Goal: Task Accomplishment & Management: Complete application form

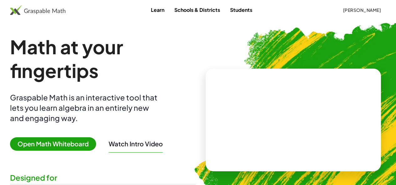
click at [343, 11] on span "[PERSON_NAME]" at bounding box center [362, 10] width 38 height 6
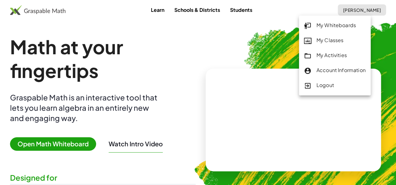
click at [325, 55] on div "My Activities" at bounding box center [335, 56] width 62 height 8
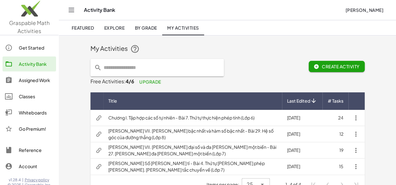
click at [39, 82] on div "Assigned Work" at bounding box center [36, 81] width 35 height 8
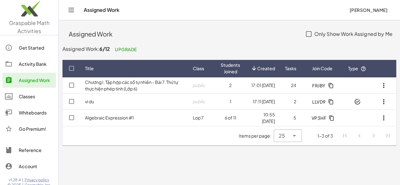
click at [388, 86] on button "button" at bounding box center [384, 85] width 15 height 15
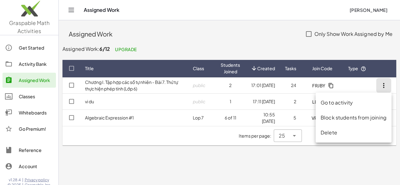
click at [332, 134] on div "Delete" at bounding box center [354, 133] width 66 height 8
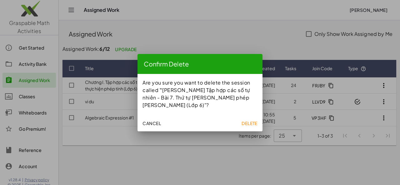
click at [247, 121] on span "Delete" at bounding box center [250, 124] width 16 height 6
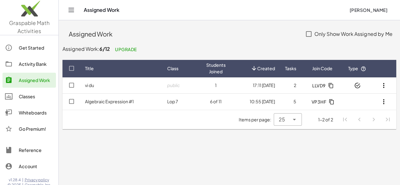
click at [36, 67] on div "Activity Bank" at bounding box center [36, 64] width 35 height 8
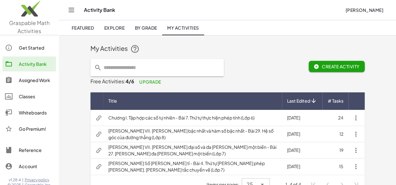
click at [359, 119] on icon "button" at bounding box center [356, 118] width 8 height 8
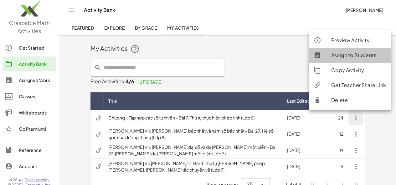
click at [331, 57] on div "Assign to Students" at bounding box center [358, 56] width 55 height 8
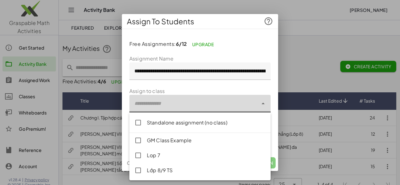
click at [154, 104] on div at bounding box center [193, 104] width 129 height 18
click at [163, 125] on div "Standalone assignment (no class)" at bounding box center [206, 123] width 119 height 8
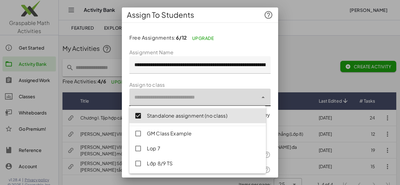
click at [272, 119] on div "**********" at bounding box center [200, 114] width 156 height 172
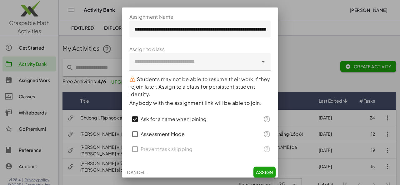
scroll to position [38, 0]
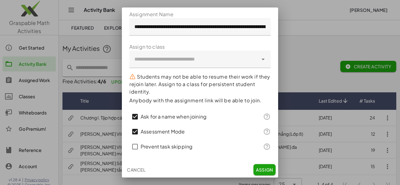
click at [149, 147] on label "Prevent task skipping" at bounding box center [167, 147] width 52 height 15
click at [149, 146] on label "Prevent task skipping" at bounding box center [167, 147] width 52 height 15
click at [151, 135] on label "Assessment Mode" at bounding box center [163, 131] width 44 height 15
click at [263, 170] on span "Assign" at bounding box center [264, 170] width 17 height 6
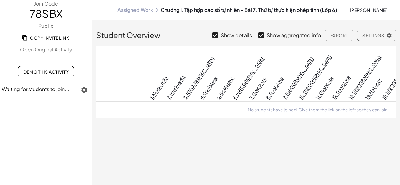
click at [45, 71] on span "Demo This Activity" at bounding box center [45, 72] width 45 height 6
click at [377, 37] on span "Settings" at bounding box center [377, 36] width 28 height 6
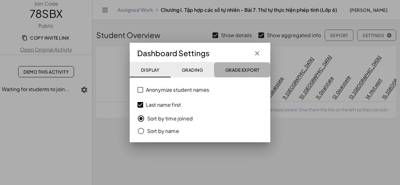
click at [236, 73] on button "Grade Export" at bounding box center [242, 70] width 56 height 15
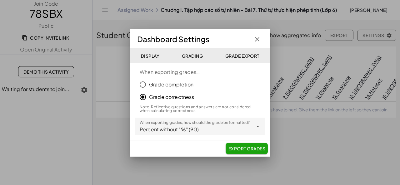
click at [255, 41] on icon "button" at bounding box center [258, 40] width 8 height 8
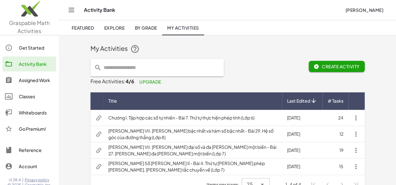
click at [26, 79] on div "Assigned Work" at bounding box center [36, 81] width 35 height 8
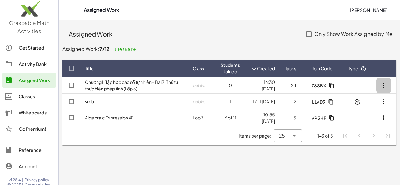
click at [384, 85] on icon "button" at bounding box center [384, 86] width 8 height 8
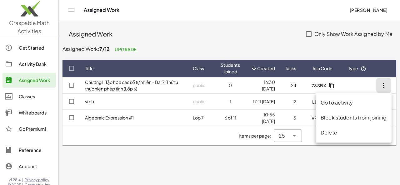
click at [327, 130] on div "Delete" at bounding box center [354, 133] width 66 height 8
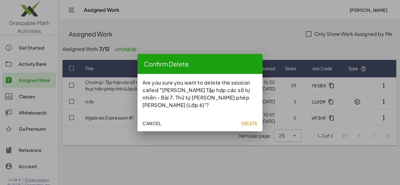
click at [248, 121] on span "Delete" at bounding box center [250, 124] width 16 height 6
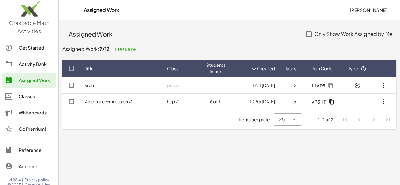
click at [17, 64] on div at bounding box center [12, 64] width 14 height 8
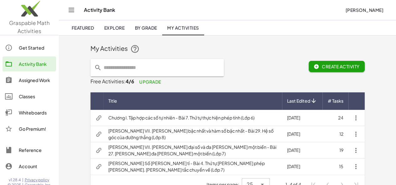
click at [211, 118] on td "Chương I. Tập hợp các số tự nhiên - Bài 7. Thứ tự thực hiện phép tính (Lớp 6)" at bounding box center [192, 118] width 179 height 16
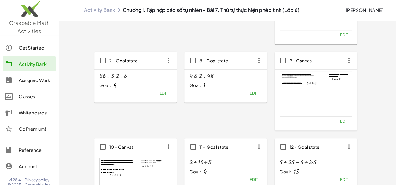
scroll to position [192, 0]
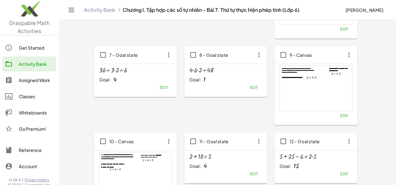
click at [339, 118] on span "Edit" at bounding box center [343, 116] width 8 height 5
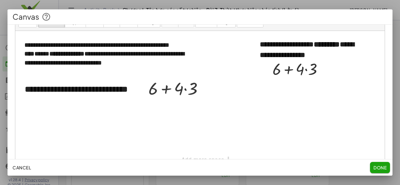
scroll to position [51, 0]
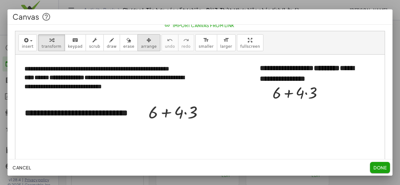
click at [141, 42] on div "button" at bounding box center [149, 40] width 16 height 8
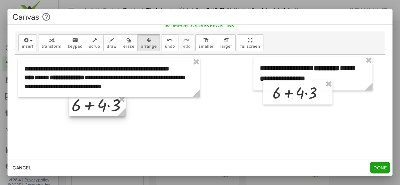
drag, startPoint x: 165, startPoint y: 112, endPoint x: 88, endPoint y: 104, distance: 77.3
click at [88, 104] on div at bounding box center [97, 106] width 56 height 21
click at [49, 37] on icon "button" at bounding box center [51, 41] width 5 height 8
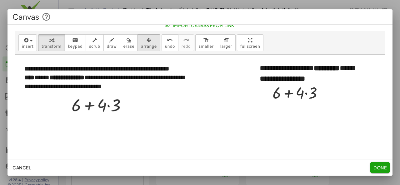
click at [141, 45] on span "arrange" at bounding box center [149, 46] width 16 height 4
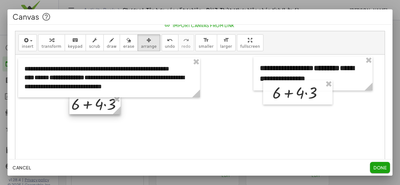
drag, startPoint x: 124, startPoint y: 113, endPoint x: 119, endPoint y: 112, distance: 5.2
click at [119, 112] on icon at bounding box center [117, 111] width 8 height 8
click at [56, 46] on span "transform" at bounding box center [52, 46] width 20 height 4
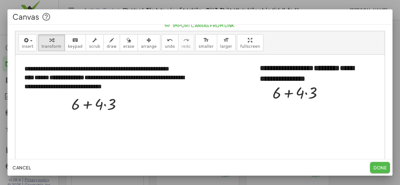
click at [379, 168] on span "Done" at bounding box center [380, 168] width 13 height 6
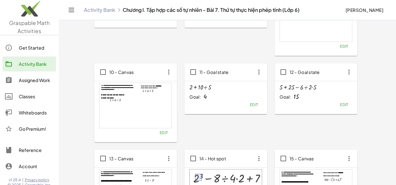
scroll to position [269, 0]
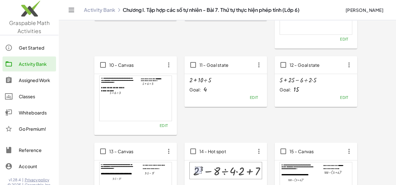
click at [159, 125] on span "Edit" at bounding box center [163, 126] width 8 height 5
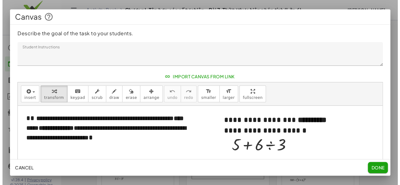
scroll to position [0, 0]
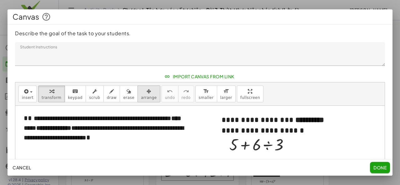
click at [141, 97] on span "arrange" at bounding box center [149, 98] width 16 height 4
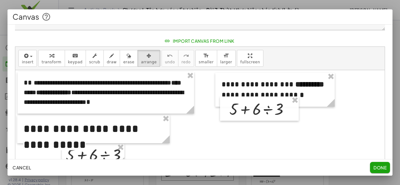
scroll to position [37, 0]
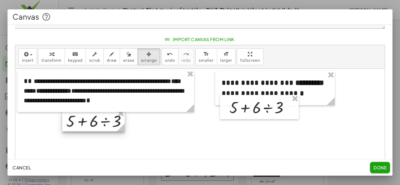
drag, startPoint x: 103, startPoint y: 153, endPoint x: 103, endPoint y: 120, distance: 32.2
click at [103, 120] on div at bounding box center [93, 121] width 63 height 22
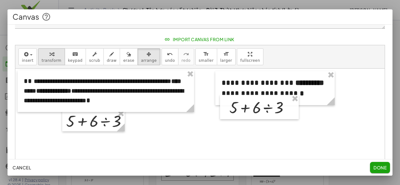
click at [45, 61] on span "transform" at bounding box center [52, 60] width 20 height 4
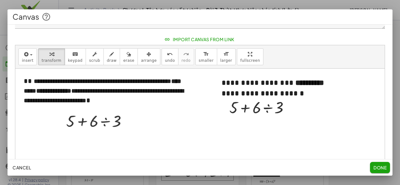
drag, startPoint x: 131, startPoint y: 60, endPoint x: 128, endPoint y: 69, distance: 9.9
click at [141, 60] on span "arrange" at bounding box center [149, 60] width 16 height 4
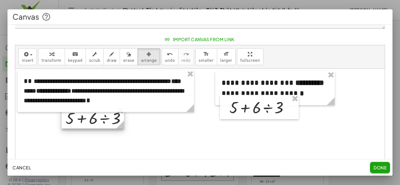
click at [105, 114] on div at bounding box center [93, 118] width 63 height 22
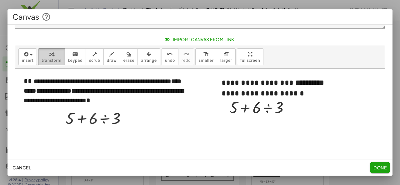
click at [46, 60] on span "transform" at bounding box center [52, 60] width 20 height 4
drag, startPoint x: 376, startPoint y: 168, endPoint x: 365, endPoint y: 174, distance: 12.6
click at [377, 169] on span "Done" at bounding box center [380, 168] width 13 height 6
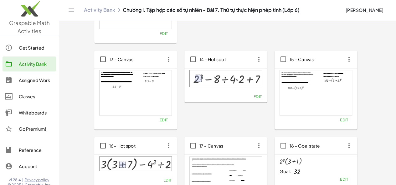
scroll to position [365, 0]
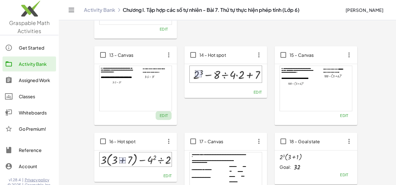
click at [159, 116] on span "Edit" at bounding box center [163, 116] width 8 height 5
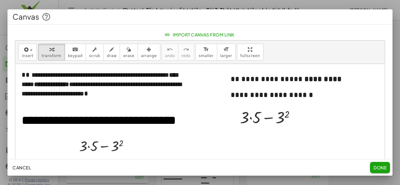
scroll to position [44, 0]
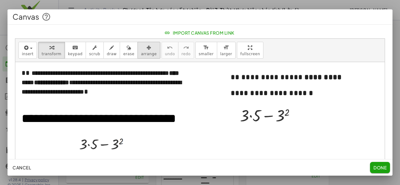
click at [141, 53] on span "arrange" at bounding box center [149, 54] width 16 height 4
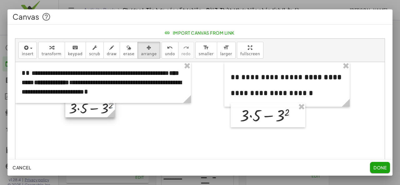
drag, startPoint x: 100, startPoint y: 145, endPoint x: 93, endPoint y: 111, distance: 35.0
click at [93, 111] on div at bounding box center [90, 108] width 50 height 18
click at [51, 59] on div "insert select one: Math Expression Function Text Youtube Video Graphing Geometr…" at bounding box center [200, 50] width 370 height 23
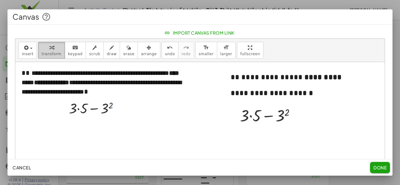
click at [49, 54] on span "transform" at bounding box center [52, 54] width 20 height 4
click at [385, 165] on span "Done" at bounding box center [380, 168] width 13 height 6
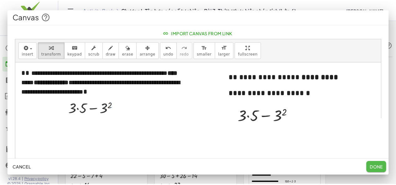
scroll to position [365, 0]
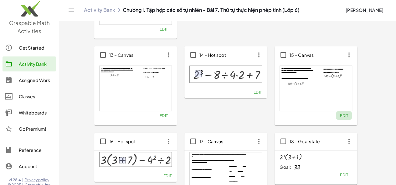
click at [339, 114] on span "Edit" at bounding box center [343, 116] width 8 height 5
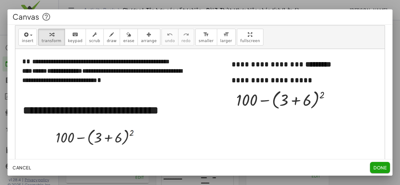
scroll to position [58, 0]
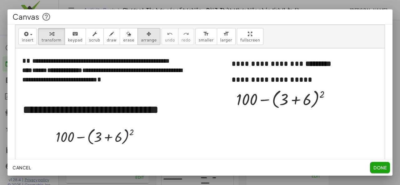
click at [141, 39] on span "arrange" at bounding box center [149, 40] width 16 height 4
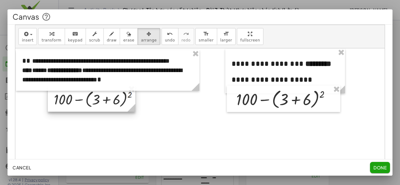
drag, startPoint x: 81, startPoint y: 136, endPoint x: 79, endPoint y: 99, distance: 37.6
click at [79, 99] on div at bounding box center [92, 98] width 88 height 27
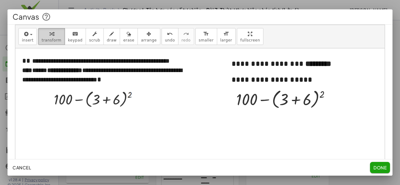
click at [43, 34] on div "button" at bounding box center [52, 34] width 20 height 8
click at [141, 39] on span "arrange" at bounding box center [149, 40] width 16 height 4
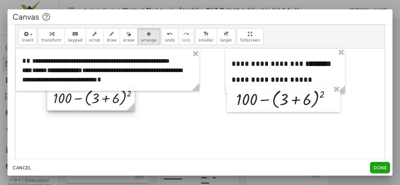
drag, startPoint x: 118, startPoint y: 97, endPoint x: 93, endPoint y: 78, distance: 31.7
click at [118, 96] on div at bounding box center [91, 97] width 88 height 27
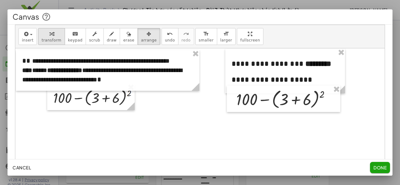
click at [54, 38] on span "transform" at bounding box center [52, 40] width 20 height 4
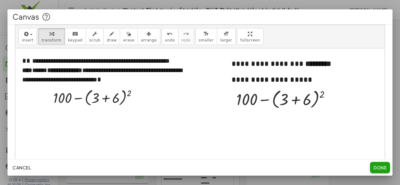
click at [374, 168] on span "Done" at bounding box center [380, 168] width 13 height 6
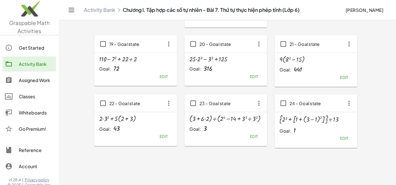
scroll to position [551, 0]
click at [339, 138] on span "Edit" at bounding box center [343, 137] width 8 height 5
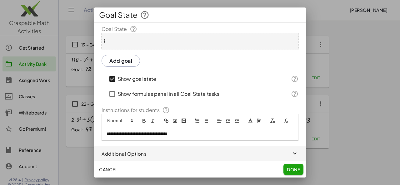
scroll to position [50, 0]
click at [107, 137] on p "**********" at bounding box center [198, 134] width 182 height 6
drag, startPoint x: 106, startPoint y: 138, endPoint x: 194, endPoint y: 138, distance: 87.9
click at [194, 137] on p "**********" at bounding box center [198, 134] width 182 height 6
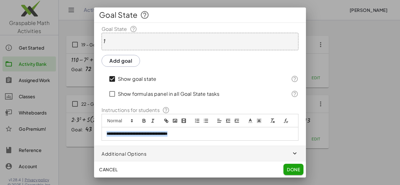
drag, startPoint x: 106, startPoint y: 139, endPoint x: 185, endPoint y: 142, distance: 79.8
click at [185, 141] on div "**********" at bounding box center [200, 134] width 196 height 13
click at [123, 137] on p "**********" at bounding box center [198, 134] width 182 height 6
click at [122, 137] on p "**********" at bounding box center [198, 134] width 182 height 6
click at [292, 171] on span "Done" at bounding box center [293, 170] width 13 height 6
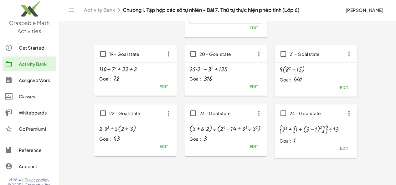
scroll to position [551, 0]
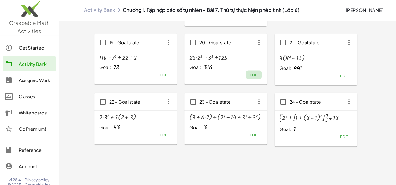
click at [249, 74] on span "Edit" at bounding box center [253, 75] width 8 height 5
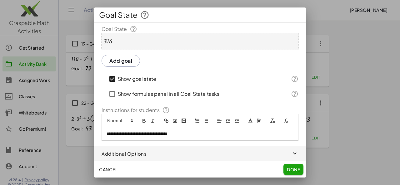
scroll to position [56, 0]
click at [191, 137] on p "**********" at bounding box center [198, 134] width 182 height 6
click at [290, 169] on span "Done" at bounding box center [293, 170] width 13 height 6
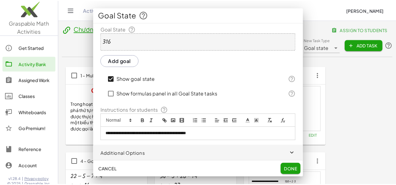
scroll to position [551, 0]
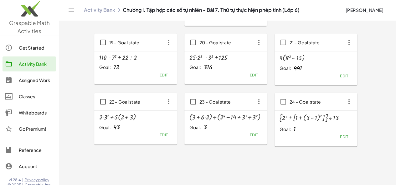
click at [249, 77] on span "Edit" at bounding box center [253, 75] width 8 height 5
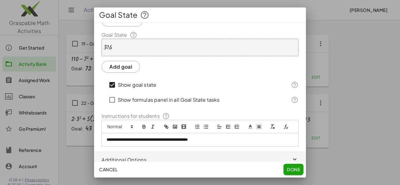
scroll to position [56, 0]
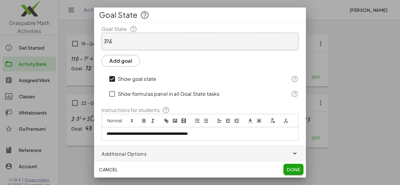
click at [216, 133] on p "**********" at bounding box center [198, 134] width 182 height 6
copy p "**********"
click at [290, 169] on span "Done" at bounding box center [293, 170] width 13 height 6
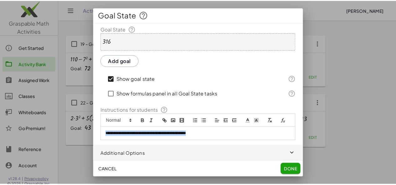
scroll to position [551, 0]
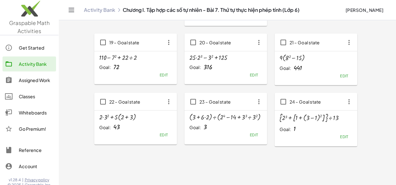
click at [159, 135] on span "Edit" at bounding box center [163, 135] width 8 height 5
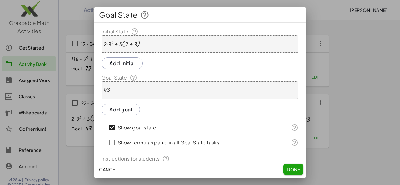
scroll to position [56, 0]
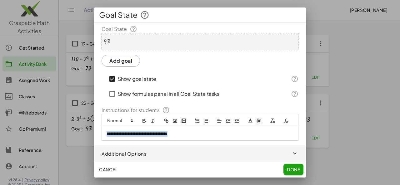
drag, startPoint x: 107, startPoint y: 132, endPoint x: 200, endPoint y: 133, distance: 93.2
click at [200, 133] on p "**********" at bounding box center [198, 134] width 182 height 6
click at [297, 167] on span "Done" at bounding box center [293, 170] width 13 height 6
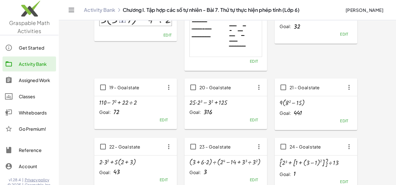
scroll to position [495, 0]
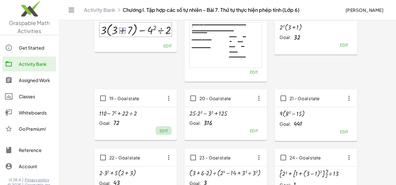
click at [159, 132] on span "Edit" at bounding box center [163, 131] width 8 height 5
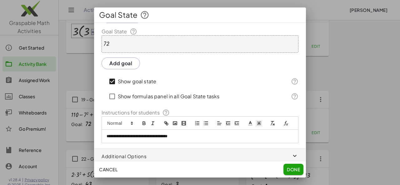
scroll to position [56, 0]
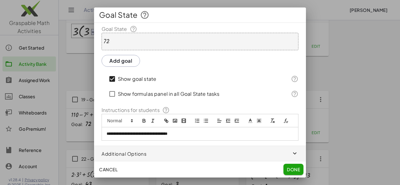
click at [164, 135] on p "**********" at bounding box center [198, 134] width 182 height 6
click at [288, 170] on span "Done" at bounding box center [293, 170] width 13 height 6
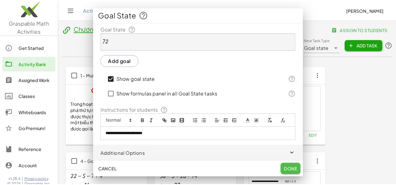
scroll to position [495, 0]
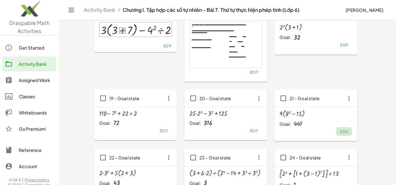
click at [339, 133] on span "Edit" at bounding box center [343, 131] width 8 height 5
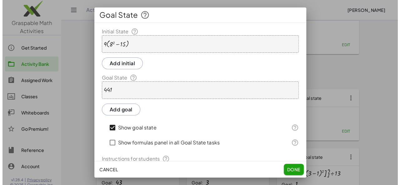
scroll to position [0, 0]
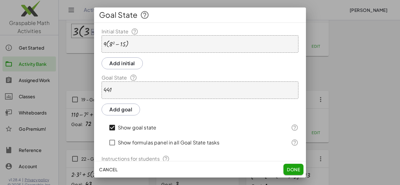
drag, startPoint x: 288, startPoint y: 167, endPoint x: 259, endPoint y: 166, distance: 28.8
click at [288, 167] on button "Done" at bounding box center [294, 169] width 20 height 11
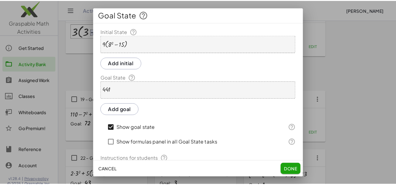
scroll to position [495, 0]
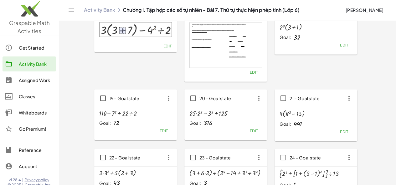
click at [159, 130] on span "Edit" at bounding box center [163, 131] width 8 height 5
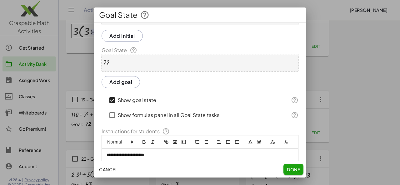
scroll to position [56, 0]
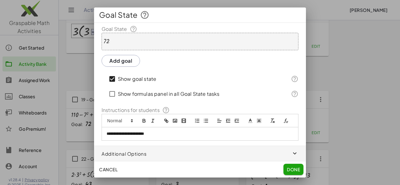
click at [167, 135] on p "**********" at bounding box center [198, 134] width 182 height 6
copy p "**********"
click at [287, 167] on button "Done" at bounding box center [294, 169] width 20 height 11
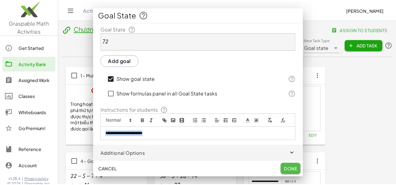
scroll to position [495, 0]
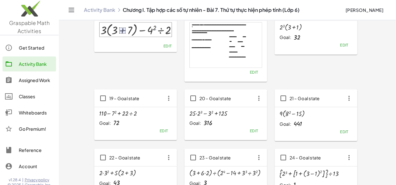
click at [339, 132] on span "Edit" at bounding box center [343, 131] width 8 height 5
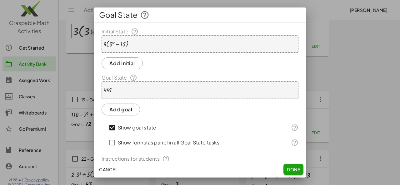
scroll to position [56, 0]
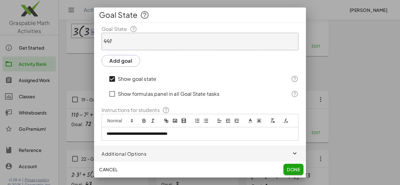
click at [202, 132] on p "**********" at bounding box center [198, 134] width 182 height 6
click at [124, 134] on p "**********" at bounding box center [198, 134] width 182 height 6
click at [292, 169] on span "Done" at bounding box center [293, 170] width 13 height 6
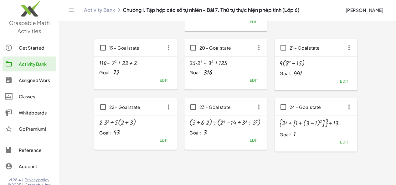
scroll to position [573, 0]
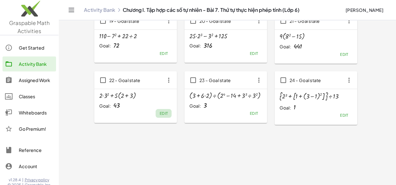
click at [159, 113] on span "Edit" at bounding box center [163, 113] width 8 height 5
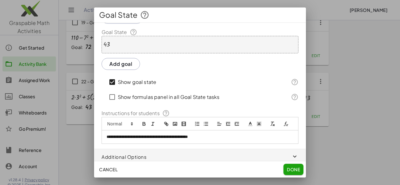
scroll to position [56, 0]
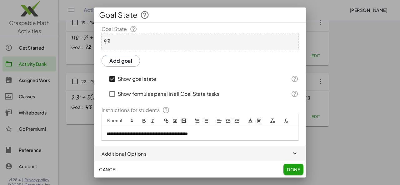
click at [293, 169] on span "Done" at bounding box center [293, 170] width 13 height 6
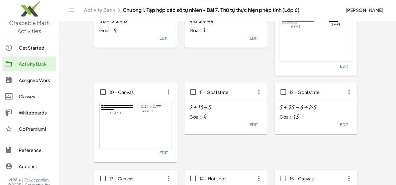
scroll to position [241, 0]
click at [159, 155] on span "Edit" at bounding box center [163, 154] width 8 height 5
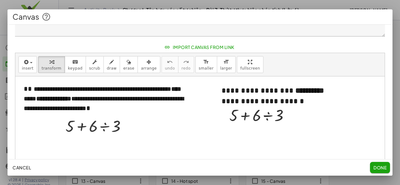
scroll to position [33, 0]
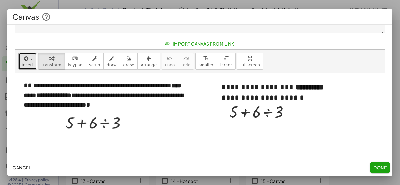
click at [29, 66] on span "insert" at bounding box center [28, 65] width 12 height 4
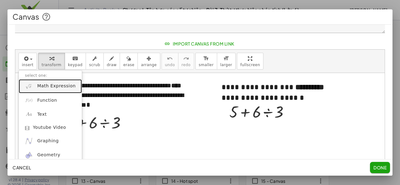
click at [39, 88] on span "Math Expression" at bounding box center [56, 86] width 38 height 6
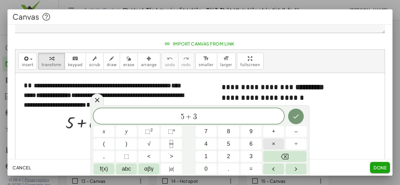
click at [267, 143] on button "×" at bounding box center [273, 144] width 21 height 11
click at [302, 115] on button "Done" at bounding box center [296, 117] width 16 height 16
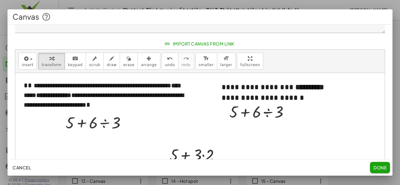
click at [26, 167] on span "Cancel" at bounding box center [22, 168] width 18 height 6
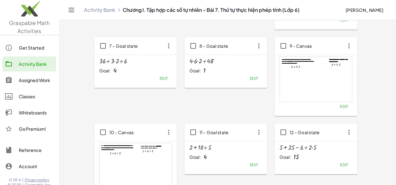
scroll to position [196, 0]
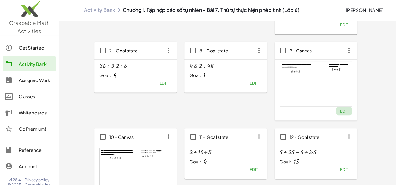
click at [339, 114] on span "Edit" at bounding box center [343, 111] width 8 height 5
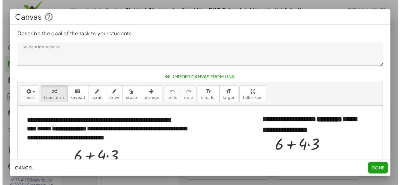
scroll to position [0, 0]
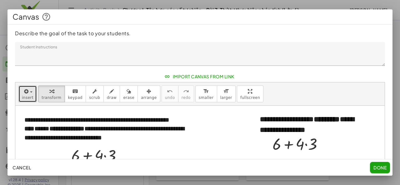
click at [27, 89] on icon "button" at bounding box center [26, 92] width 6 height 8
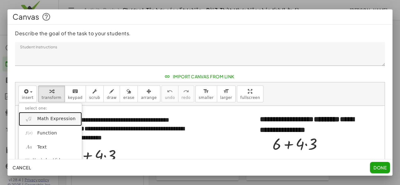
click at [42, 121] on span "Math Expression" at bounding box center [56, 119] width 38 height 6
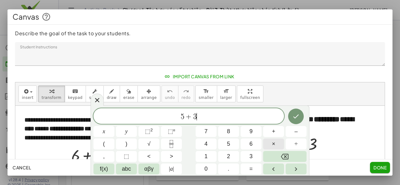
click at [271, 145] on button "×" at bounding box center [273, 144] width 21 height 11
click at [233, 158] on button "2" at bounding box center [228, 156] width 21 height 11
click at [295, 117] on icon "Done" at bounding box center [296, 117] width 8 height 8
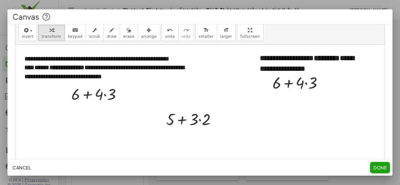
scroll to position [62, 0]
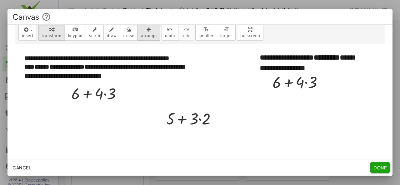
click at [141, 34] on span "arrange" at bounding box center [149, 36] width 16 height 4
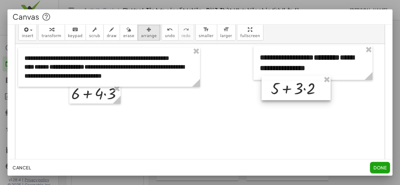
drag, startPoint x: 190, startPoint y: 119, endPoint x: 294, endPoint y: 89, distance: 109.2
click at [294, 89] on div at bounding box center [296, 88] width 69 height 24
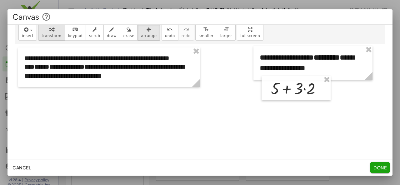
click at [44, 37] on span "transform" at bounding box center [52, 36] width 20 height 4
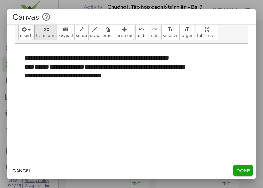
click at [79, 134] on div at bounding box center [194, 112] width 359 height 139
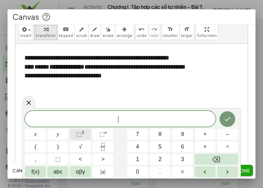
click at [84, 119] on div "​ x y ⬚ 2 ⬚ n 7 8 9 + – ( ) √ 4 5 6 × ÷ , ⬚ < > 1 2 3 f(x) abc αβγ | a | 0 . =" at bounding box center [131, 144] width 213 height 66
click at [33, 101] on div at bounding box center [28, 102] width 13 height 12
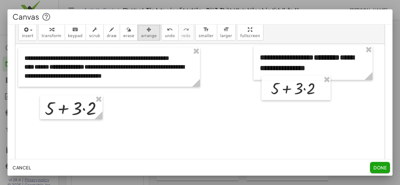
drag, startPoint x: 134, startPoint y: 31, endPoint x: 119, endPoint y: 58, distance: 30.5
click at [141, 32] on div "button" at bounding box center [149, 30] width 16 height 8
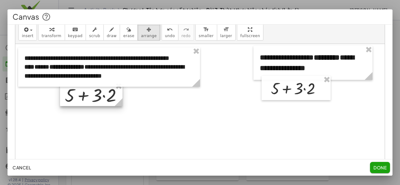
drag, startPoint x: 86, startPoint y: 104, endPoint x: 107, endPoint y: 91, distance: 24.2
click at [107, 91] on div at bounding box center [91, 95] width 63 height 24
click at [42, 28] on div "button" at bounding box center [52, 30] width 20 height 8
click at [141, 35] on span "arrange" at bounding box center [149, 36] width 16 height 4
drag, startPoint x: 122, startPoint y: 104, endPoint x: 111, endPoint y: 93, distance: 15.9
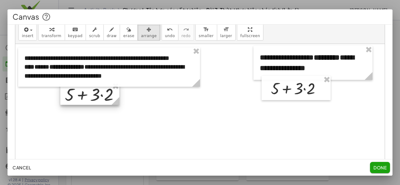
click at [118, 101] on icon at bounding box center [116, 101] width 8 height 8
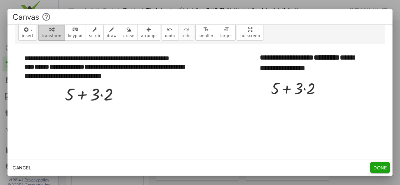
click at [52, 34] on span "transform" at bounding box center [52, 36] width 20 height 4
click at [123, 36] on span "erase" at bounding box center [128, 36] width 11 height 4
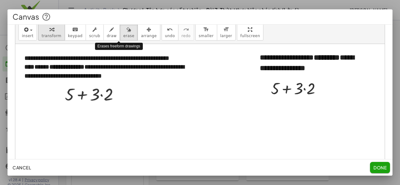
click at [53, 34] on span "transform" at bounding box center [52, 36] width 20 height 4
click at [141, 36] on span "arrange" at bounding box center [149, 36] width 16 height 4
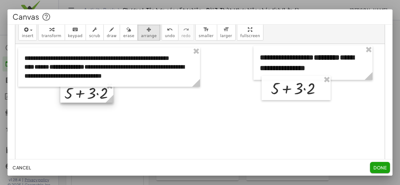
drag, startPoint x: 118, startPoint y: 101, endPoint x: 113, endPoint y: 97, distance: 7.1
click at [113, 97] on icon at bounding box center [110, 99] width 8 height 8
click at [57, 32] on div "button" at bounding box center [52, 30] width 20 height 8
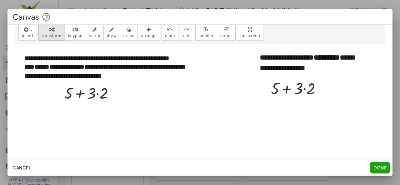
click at [384, 169] on span "Done" at bounding box center [380, 168] width 13 height 6
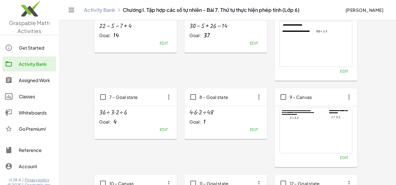
scroll to position [151, 0]
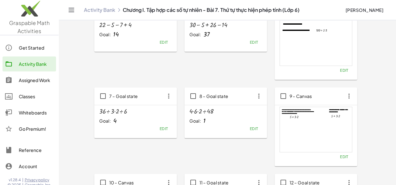
click at [339, 160] on span "Edit" at bounding box center [343, 157] width 8 height 5
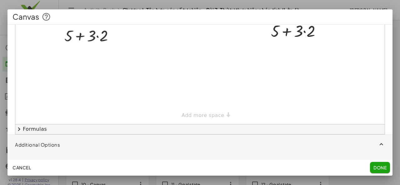
scroll to position [160, 0]
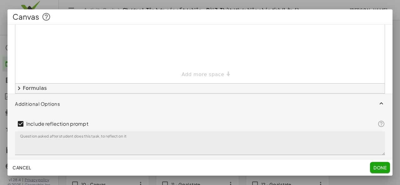
click at [36, 105] on span "button" at bounding box center [200, 104] width 385 height 20
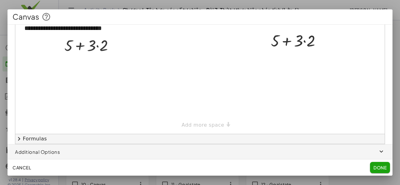
scroll to position [109, 0]
click at [48, 155] on span "button" at bounding box center [200, 152] width 385 height 15
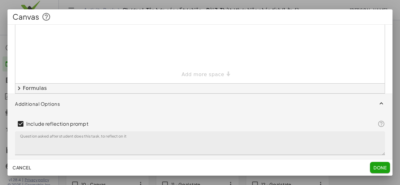
click at [56, 104] on span "button" at bounding box center [200, 104] width 385 height 20
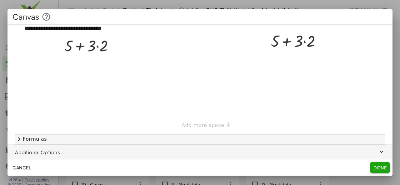
click at [53, 150] on span "button" at bounding box center [200, 152] width 385 height 15
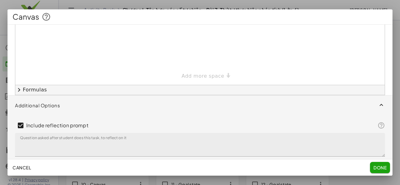
scroll to position [160, 0]
click at [231, 144] on textarea "Question asked after student does this task, to reflect on it" at bounding box center [200, 144] width 370 height 24
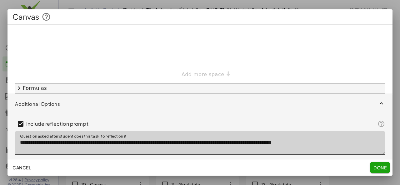
type textarea "**********"
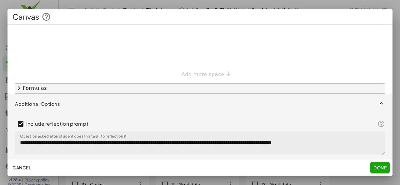
click at [381, 170] on span "Done" at bounding box center [380, 168] width 13 height 6
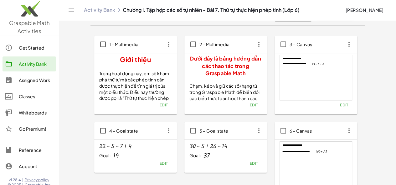
scroll to position [28, 0]
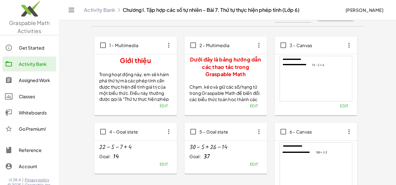
click at [159, 164] on span "Edit" at bounding box center [163, 164] width 8 height 5
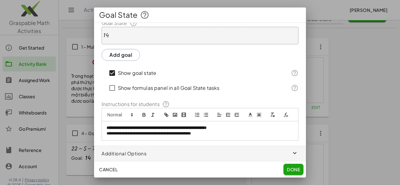
scroll to position [61, 0]
click at [103, 172] on button "Cancel" at bounding box center [108, 169] width 23 height 11
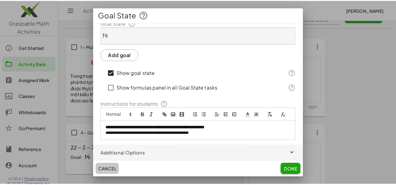
scroll to position [28, 0]
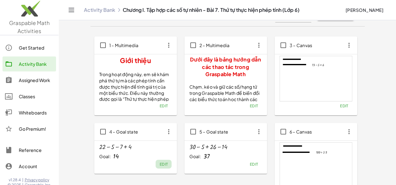
click at [159, 165] on span "Edit" at bounding box center [163, 164] width 8 height 5
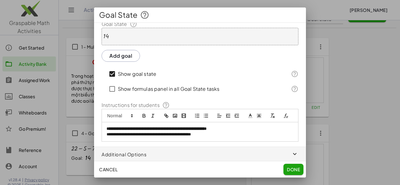
scroll to position [61, 0]
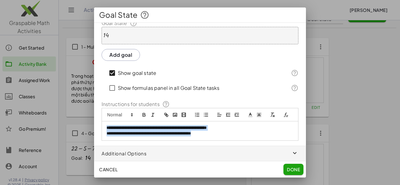
drag, startPoint x: 106, startPoint y: 128, endPoint x: 234, endPoint y: 134, distance: 128.1
click at [234, 134] on div "**********" at bounding box center [200, 131] width 196 height 19
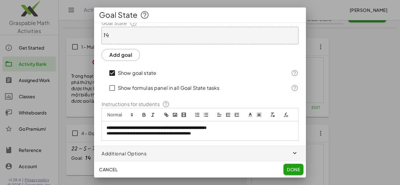
scroll to position [56, 0]
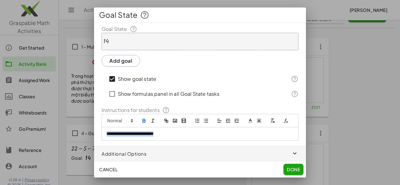
drag, startPoint x: 104, startPoint y: 132, endPoint x: 167, endPoint y: 138, distance: 63.2
click at [167, 138] on div "**********" at bounding box center [200, 134] width 196 height 13
click at [144, 118] on icon "bold" at bounding box center [144, 121] width 6 height 6
copy strong "**********"
click at [292, 168] on span "Done" at bounding box center [293, 170] width 13 height 6
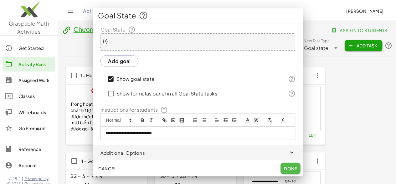
scroll to position [28, 0]
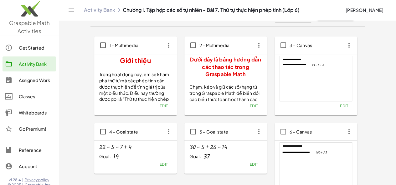
click at [249, 165] on span "Edit" at bounding box center [253, 164] width 8 height 5
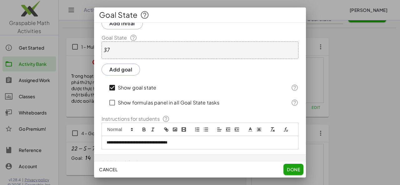
scroll to position [56, 0]
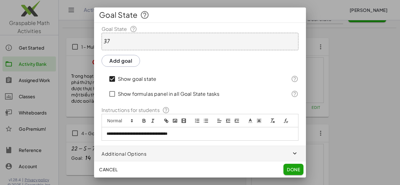
click at [191, 135] on p "**********" at bounding box center [198, 134] width 182 height 6
click at [291, 169] on span "Done" at bounding box center [293, 170] width 13 height 6
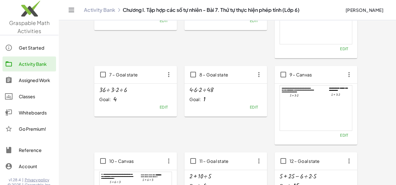
scroll to position [173, 0]
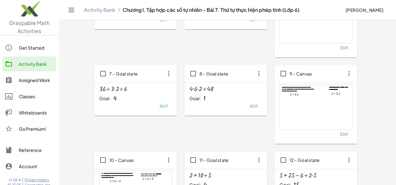
click at [159, 108] on span "Edit" at bounding box center [163, 106] width 8 height 5
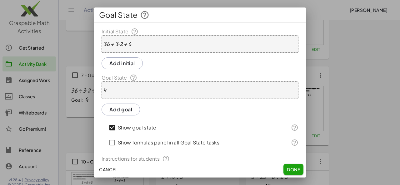
scroll to position [56, 0]
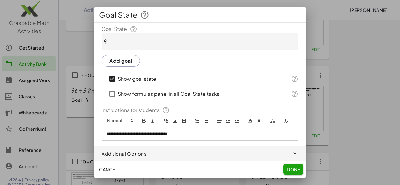
click at [162, 137] on p "**********" at bounding box center [198, 134] width 182 height 6
click at [289, 167] on button "Done" at bounding box center [294, 169] width 20 height 11
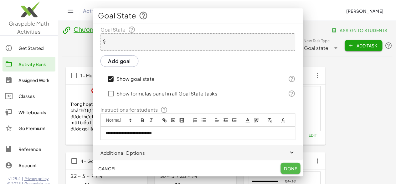
scroll to position [173, 0]
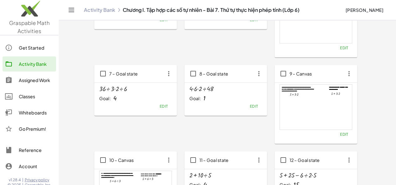
click at [249, 108] on span "Edit" at bounding box center [253, 106] width 8 height 5
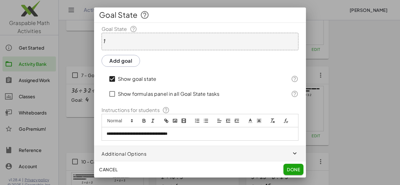
scroll to position [56, 0]
click at [111, 172] on span "Cancel" at bounding box center [108, 170] width 18 height 6
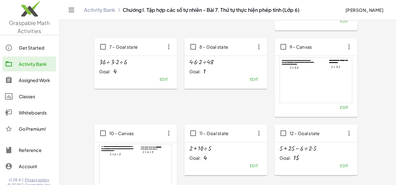
scroll to position [203, 0]
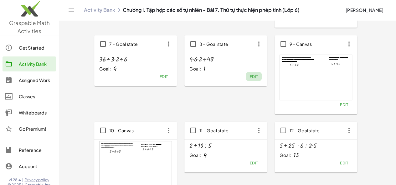
click at [249, 79] on span "Edit" at bounding box center [253, 76] width 8 height 5
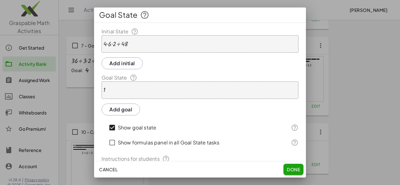
scroll to position [56, 0]
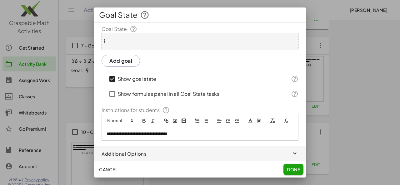
click at [205, 130] on div "**********" at bounding box center [200, 134] width 196 height 13
click at [289, 167] on button "Done" at bounding box center [294, 169] width 20 height 11
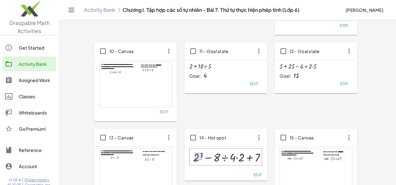
scroll to position [283, 0]
click at [249, 85] on span "Edit" at bounding box center [253, 83] width 8 height 5
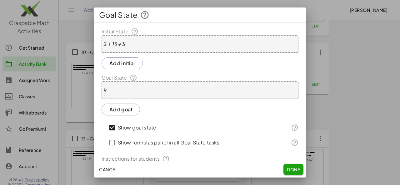
scroll to position [56, 0]
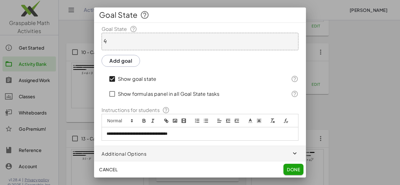
click at [188, 131] on div "**********" at bounding box center [200, 134] width 196 height 13
click at [189, 131] on div "**********" at bounding box center [200, 134] width 196 height 13
click at [295, 167] on button "Done" at bounding box center [294, 169] width 20 height 11
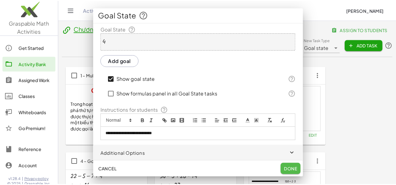
scroll to position [283, 0]
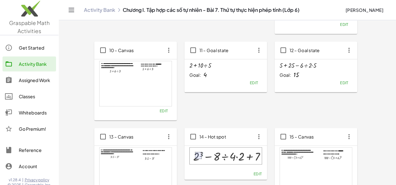
click at [339, 85] on span "Edit" at bounding box center [343, 83] width 8 height 5
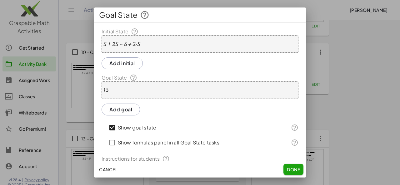
scroll to position [56, 0]
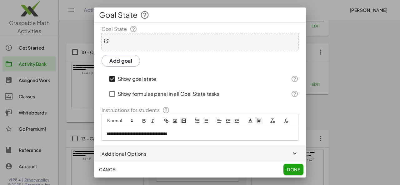
click at [216, 139] on div "**********" at bounding box center [200, 134] width 196 height 13
click at [290, 171] on span "Done" at bounding box center [293, 170] width 13 height 6
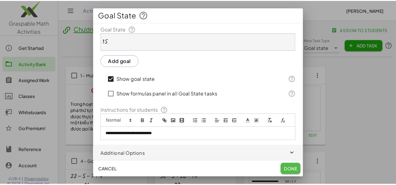
scroll to position [283, 0]
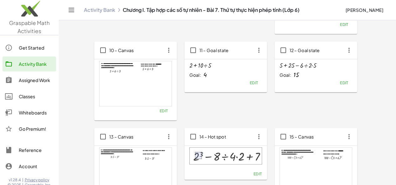
drag, startPoint x: 395, startPoint y: 86, endPoint x: 400, endPoint y: 114, distance: 28.2
click at [395, 114] on html "Graspable Math Activities Get Started Activity Bank Assigned Work Classes White…" at bounding box center [198, 96] width 396 height 759
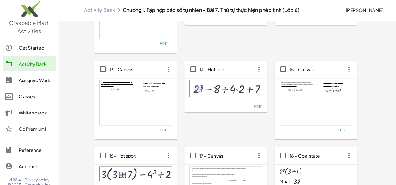
scroll to position [411, 0]
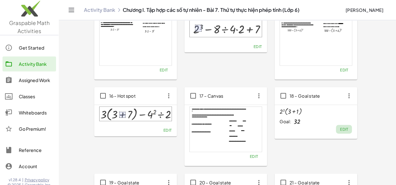
click at [339, 131] on span "Edit" at bounding box center [343, 129] width 8 height 5
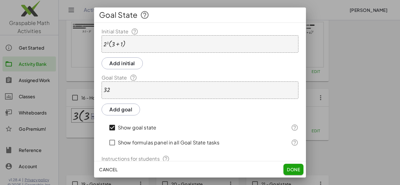
scroll to position [56, 0]
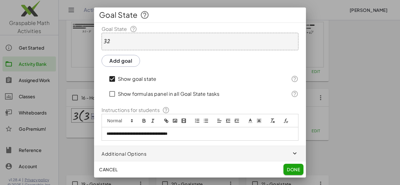
click at [231, 135] on p "**********" at bounding box center [198, 134] width 182 height 6
click at [296, 170] on span "Done" at bounding box center [293, 170] width 13 height 6
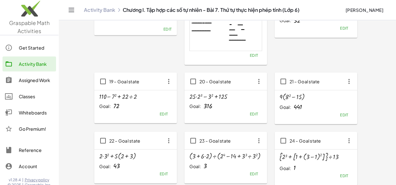
scroll to position [516, 0]
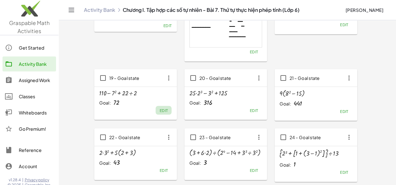
click at [159, 113] on span "Edit" at bounding box center [163, 110] width 8 height 5
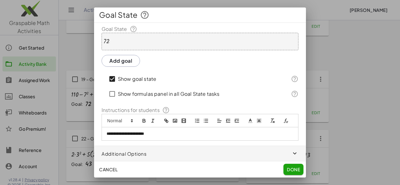
scroll to position [56, 0]
click at [109, 170] on span "Cancel" at bounding box center [108, 170] width 18 height 6
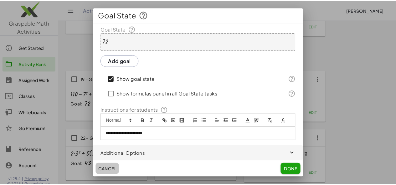
scroll to position [516, 0]
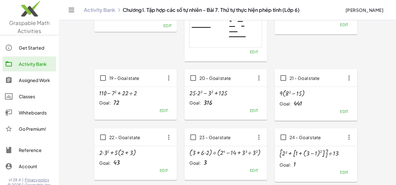
click at [249, 112] on span "Edit" at bounding box center [253, 110] width 8 height 5
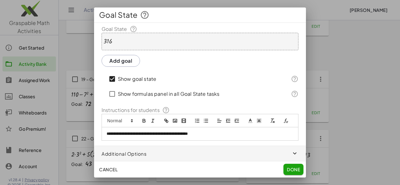
scroll to position [53, 0]
click at [109, 169] on span "Cancel" at bounding box center [108, 170] width 18 height 6
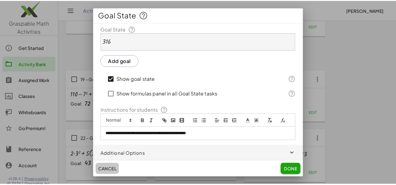
scroll to position [516, 0]
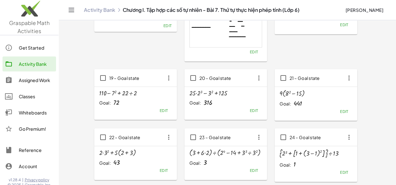
click at [336, 114] on button "Edit" at bounding box center [344, 111] width 16 height 9
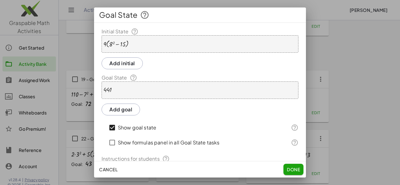
scroll to position [56, 0]
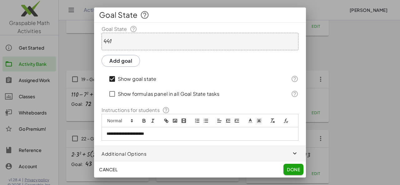
click at [116, 169] on span "Cancel" at bounding box center [108, 170] width 18 height 6
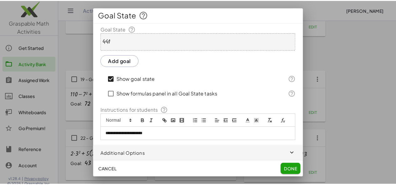
scroll to position [516, 0]
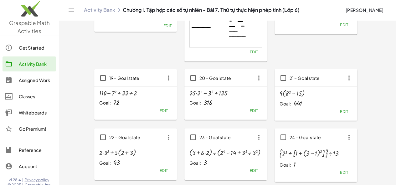
click at [159, 169] on span "Edit" at bounding box center [163, 170] width 8 height 5
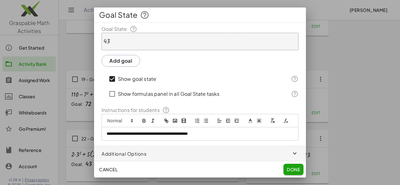
scroll to position [56, 0]
click at [111, 170] on span "Cancel" at bounding box center [108, 170] width 18 height 6
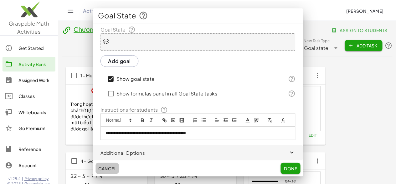
scroll to position [516, 0]
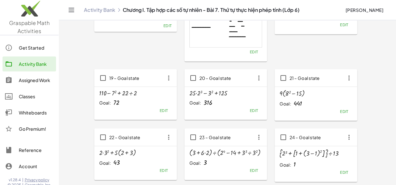
click at [249, 171] on span "Edit" at bounding box center [253, 170] width 8 height 5
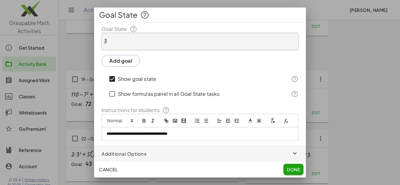
scroll to position [56, 0]
click at [192, 135] on p "**********" at bounding box center [198, 134] width 182 height 6
click at [300, 173] on button "Done" at bounding box center [294, 169] width 20 height 11
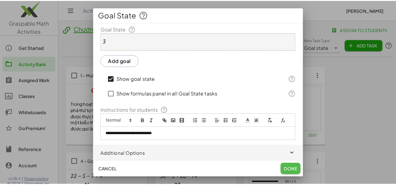
scroll to position [516, 0]
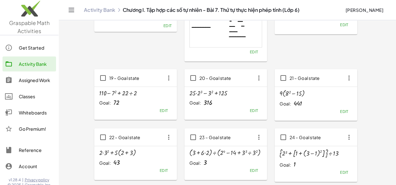
click at [249, 172] on span "Edit" at bounding box center [253, 170] width 8 height 5
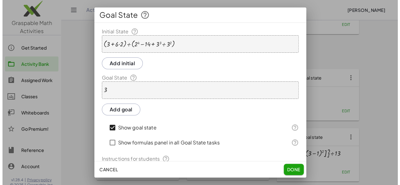
scroll to position [0, 0]
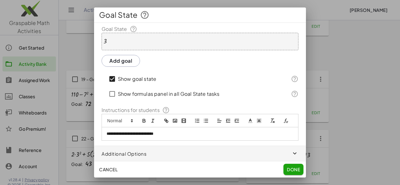
click at [291, 170] on span "Done" at bounding box center [293, 170] width 13 height 6
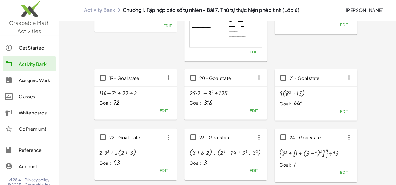
click at [339, 172] on span "Edit" at bounding box center [343, 172] width 8 height 5
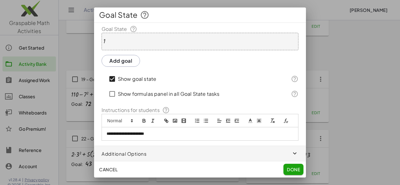
click at [291, 168] on span "Done" at bounding box center [293, 170] width 13 height 6
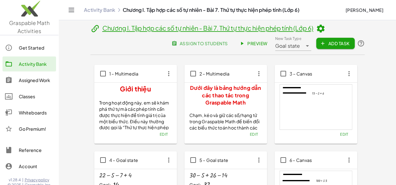
click at [227, 41] on span "assign to students" at bounding box center [199, 44] width 55 height 6
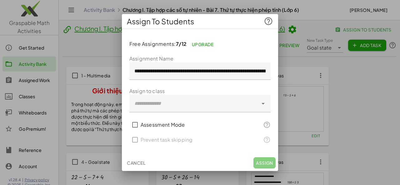
click at [158, 106] on div at bounding box center [193, 104] width 129 height 18
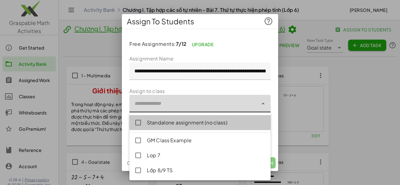
click at [158, 119] on div "Standalone assignment (no class)" at bounding box center [206, 123] width 119 height 8
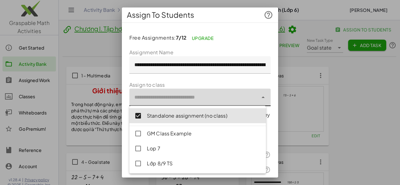
click at [270, 100] on div "**********" at bounding box center [200, 114] width 156 height 172
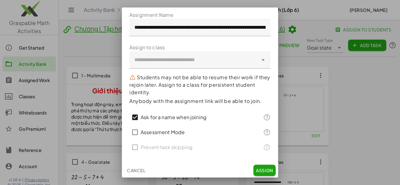
scroll to position [38, 0]
click at [259, 170] on span "Assign" at bounding box center [264, 171] width 17 height 6
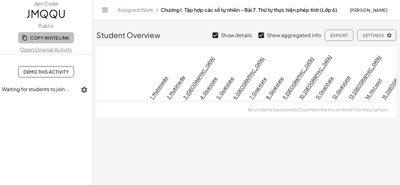
click at [39, 37] on span "Copy Invite Link" at bounding box center [46, 38] width 46 height 6
click at [46, 42] on button "Copy Invite Link" at bounding box center [46, 37] width 56 height 11
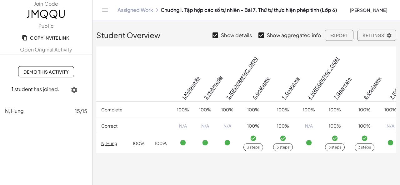
click at [250, 145] on div "3 steps" at bounding box center [253, 148] width 13 height 6
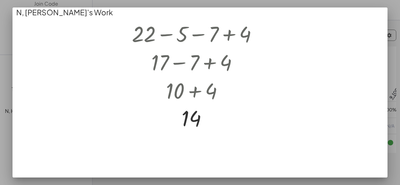
click at [392, 110] on div at bounding box center [200, 92] width 400 height 185
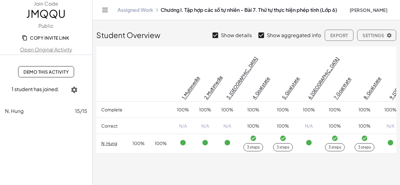
click at [47, 35] on span "Copy Invite Link" at bounding box center [46, 38] width 46 height 6
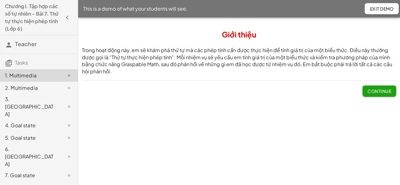
click at [21, 146] on div "6. [GEOGRAPHIC_DATA]" at bounding box center [30, 157] width 50 height 23
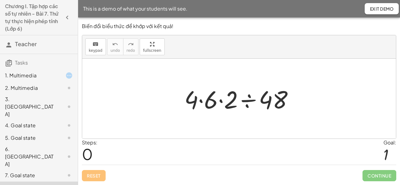
click at [38, 102] on div "3. [GEOGRAPHIC_DATA]" at bounding box center [30, 107] width 50 height 23
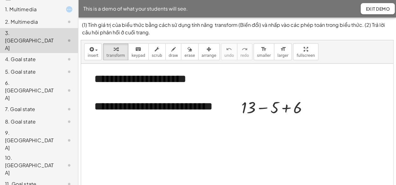
scroll to position [76, 0]
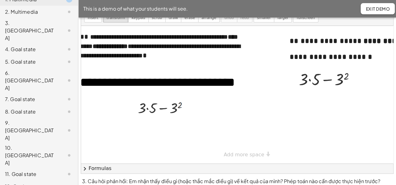
scroll to position [36, 0]
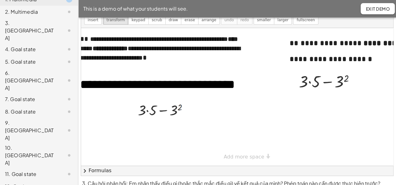
click at [373, 10] on span "Exit Demo" at bounding box center [377, 9] width 24 height 6
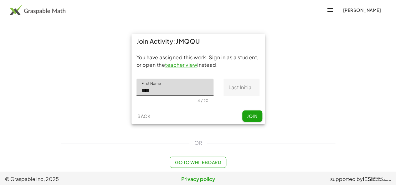
type input "****"
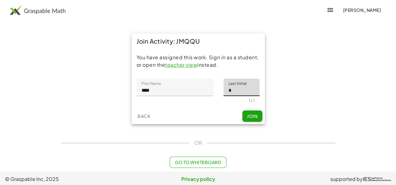
type input "*"
click at [248, 115] on span "Join" at bounding box center [252, 117] width 10 height 6
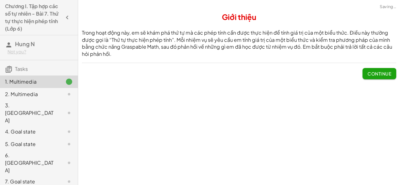
click at [384, 73] on span "Continue" at bounding box center [380, 74] width 24 height 6
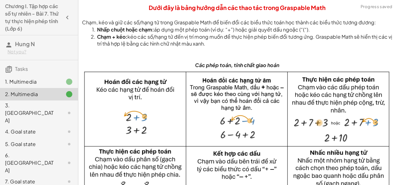
scroll to position [72, 0]
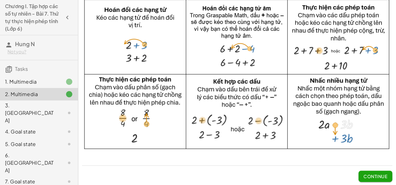
click at [372, 176] on span "Continue" at bounding box center [375, 177] width 24 height 6
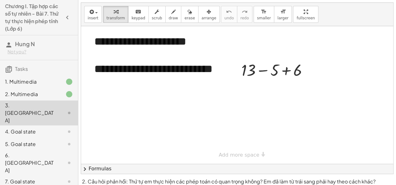
scroll to position [0, 0]
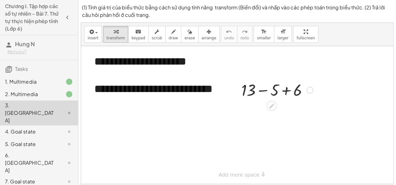
click at [263, 92] on div at bounding box center [277, 89] width 78 height 21
click at [271, 112] on div at bounding box center [277, 110] width 78 height 21
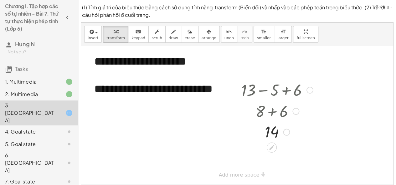
drag, startPoint x: 285, startPoint y: 111, endPoint x: 287, endPoint y: 137, distance: 25.7
click at [272, 133] on div "14" at bounding box center [272, 133] width 0 height 0
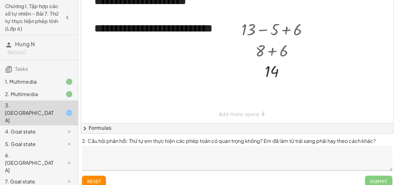
scroll to position [63, 0]
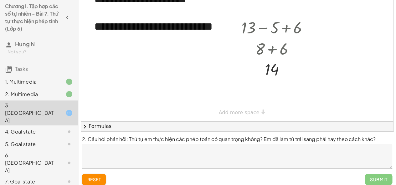
click at [162, 153] on textarea at bounding box center [237, 156] width 310 height 25
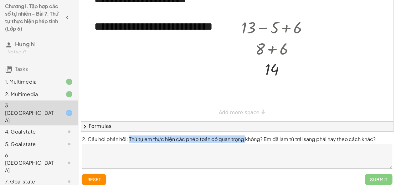
drag, startPoint x: 128, startPoint y: 139, endPoint x: 242, endPoint y: 142, distance: 114.8
click at [242, 142] on p "2. Câu hỏi phản hồi: Thứ tự em thực hiện các phép toán có quan trọng không? Em …" at bounding box center [237, 140] width 310 height 8
copy p "Thứ tự em thực hiện các phép toán có quan trọng"
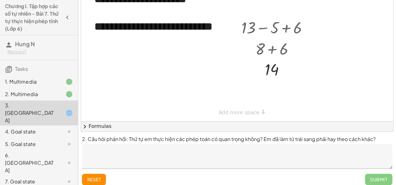
click at [192, 150] on textarea at bounding box center [237, 156] width 310 height 25
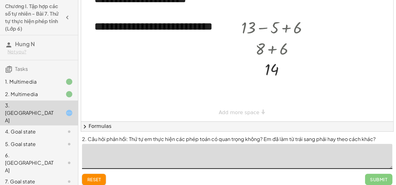
paste textarea "**********"
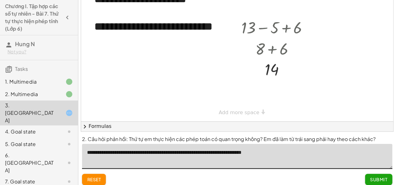
type textarea "**********"
click at [369, 180] on button "Submit" at bounding box center [378, 179] width 27 height 11
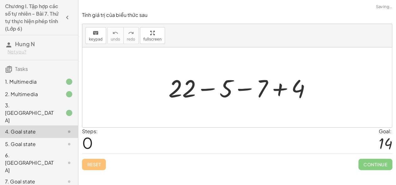
scroll to position [0, 0]
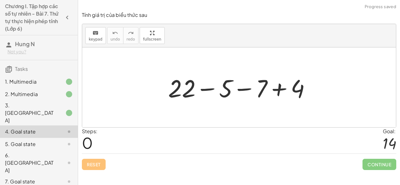
click at [204, 90] on div at bounding box center [242, 88] width 154 height 32
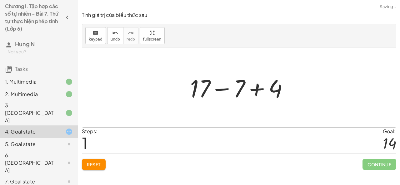
click at [223, 92] on div at bounding box center [241, 88] width 109 height 32
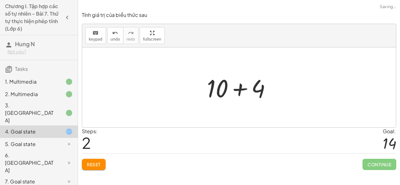
click at [237, 92] on div at bounding box center [241, 88] width 75 height 32
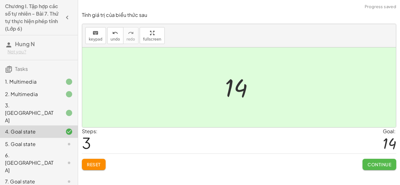
click at [375, 162] on span "Continue" at bounding box center [380, 165] width 24 height 6
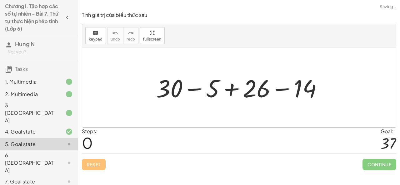
click at [195, 89] on div at bounding box center [242, 88] width 178 height 32
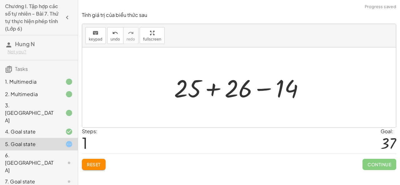
click at [208, 90] on div at bounding box center [241, 88] width 141 height 32
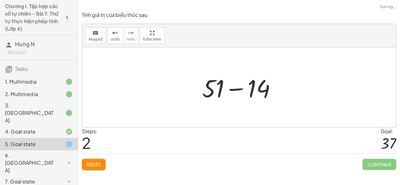
click at [240, 93] on div at bounding box center [241, 88] width 85 height 32
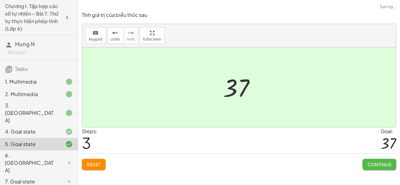
click at [379, 164] on span "Continue" at bounding box center [380, 165] width 24 height 6
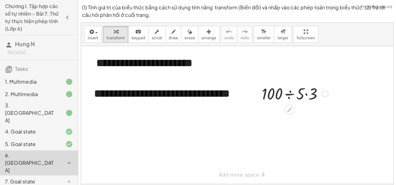
click at [288, 94] on div at bounding box center [294, 93] width 73 height 21
click at [293, 117] on div at bounding box center [294, 114] width 73 height 21
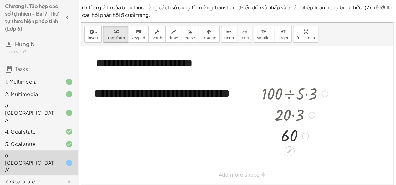
drag, startPoint x: 304, startPoint y: 114, endPoint x: 305, endPoint y: 140, distance: 26.9
click at [289, 136] on div "60" at bounding box center [289, 136] width 0 height 0
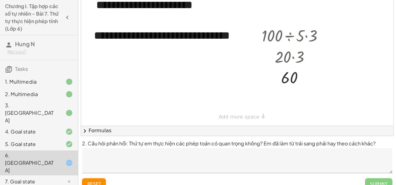
scroll to position [60, 0]
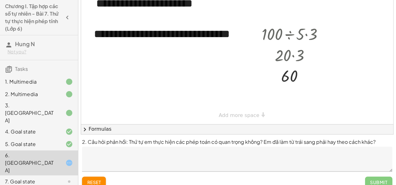
click at [136, 161] on textarea at bounding box center [237, 159] width 310 height 25
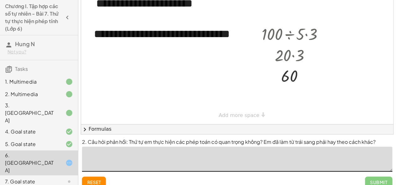
paste textarea "**********"
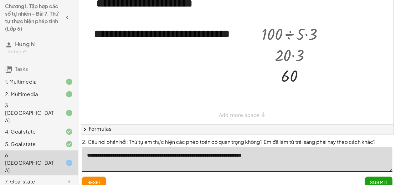
type textarea "**********"
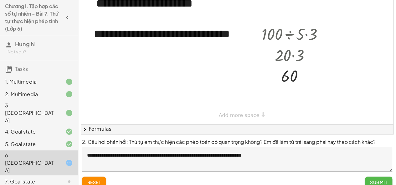
click at [373, 181] on span "Submit" at bounding box center [378, 183] width 17 height 6
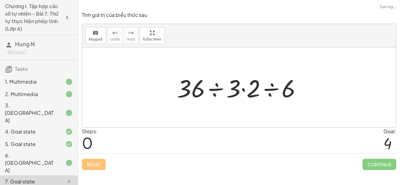
click at [213, 90] on div at bounding box center [242, 88] width 136 height 32
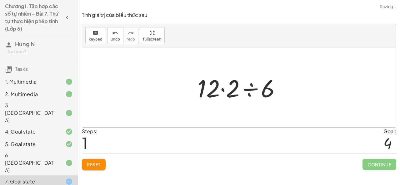
click at [225, 92] on div at bounding box center [242, 88] width 94 height 32
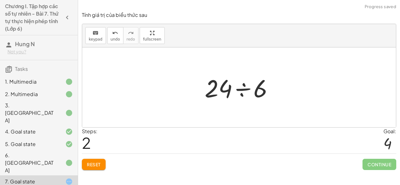
click at [244, 85] on div at bounding box center [242, 88] width 80 height 32
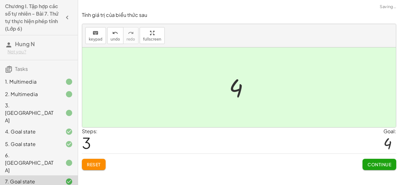
click at [373, 165] on span "Continue" at bounding box center [380, 165] width 24 height 6
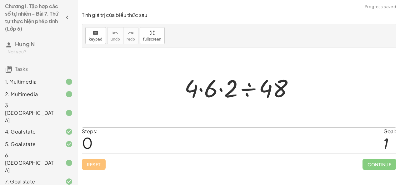
click at [199, 91] on div at bounding box center [241, 88] width 121 height 32
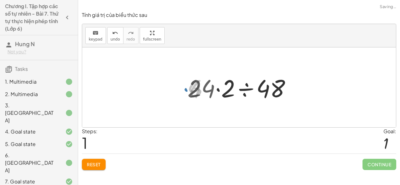
click at [216, 91] on div at bounding box center [242, 88] width 114 height 32
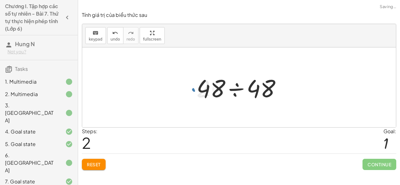
click at [241, 92] on div at bounding box center [242, 88] width 96 height 32
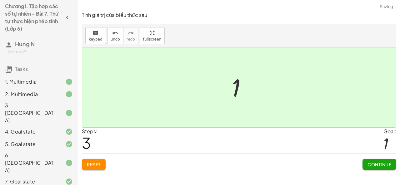
click at [385, 160] on button "Continue" at bounding box center [380, 164] width 34 height 11
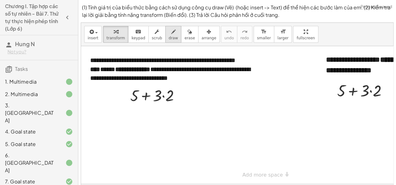
click at [165, 40] on button "draw" at bounding box center [173, 34] width 16 height 17
click at [86, 34] on button "insert" at bounding box center [93, 34] width 18 height 17
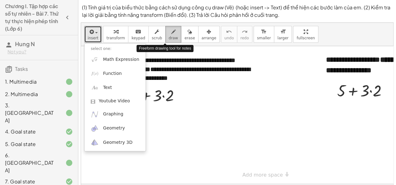
click at [172, 32] on button "draw" at bounding box center [173, 34] width 16 height 17
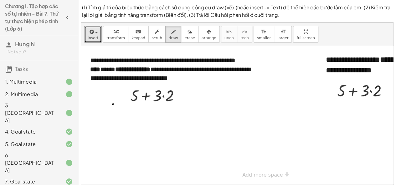
drag, startPoint x: 114, startPoint y: 104, endPoint x: 120, endPoint y: 104, distance: 6.3
click at [120, 104] on div at bounding box center [260, 115] width 359 height 138
drag, startPoint x: 111, startPoint y: 109, endPoint x: 120, endPoint y: 109, distance: 9.4
click at [120, 109] on div at bounding box center [260, 115] width 359 height 138
click at [135, 106] on div at bounding box center [260, 115] width 359 height 138
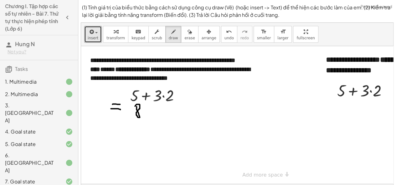
click at [146, 115] on div at bounding box center [260, 115] width 359 height 138
drag, startPoint x: 154, startPoint y: 109, endPoint x: 150, endPoint y: 122, distance: 13.8
click at [160, 116] on div at bounding box center [260, 115] width 359 height 138
drag, startPoint x: 123, startPoint y: 128, endPoint x: 129, endPoint y: 128, distance: 6.3
click at [129, 128] on div at bounding box center [260, 115] width 359 height 138
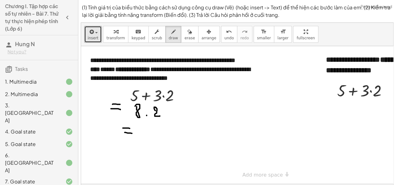
drag, startPoint x: 124, startPoint y: 132, endPoint x: 132, endPoint y: 133, distance: 7.3
click at [132, 133] on div at bounding box center [260, 115] width 359 height 138
drag, startPoint x: 149, startPoint y: 133, endPoint x: 151, endPoint y: 137, distance: 4.3
click at [151, 137] on div at bounding box center [260, 115] width 359 height 138
drag, startPoint x: 158, startPoint y: 124, endPoint x: 156, endPoint y: 133, distance: 9.1
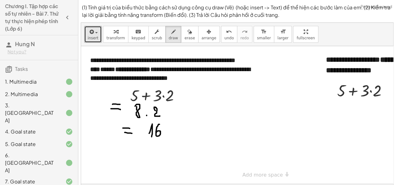
click at [156, 133] on div at bounding box center [260, 115] width 359 height 138
click at [114, 37] on span "transform" at bounding box center [115, 38] width 18 height 4
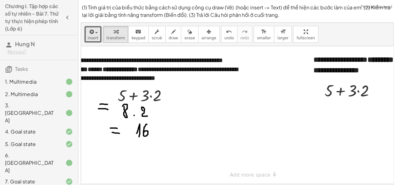
scroll to position [0, 13]
click at [340, 92] on div at bounding box center [351, 90] width 61 height 21
click at [356, 92] on div at bounding box center [351, 90] width 61 height 21
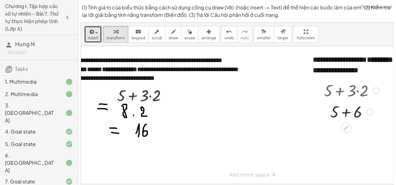
click at [344, 117] on div at bounding box center [351, 111] width 61 height 21
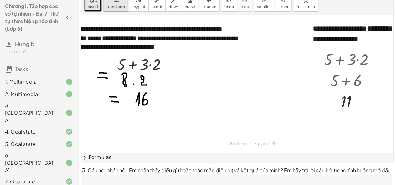
scroll to position [68, 0]
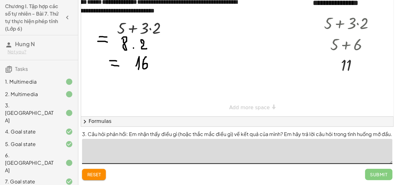
click at [196, 152] on textarea at bounding box center [237, 151] width 310 height 25
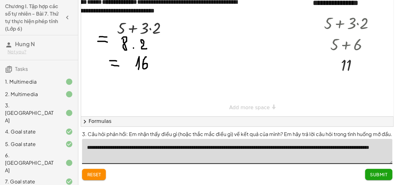
click at [315, 149] on textarea "**********" at bounding box center [237, 151] width 310 height 25
click at [111, 157] on textarea "**********" at bounding box center [237, 151] width 310 height 25
click at [131, 155] on textarea "**********" at bounding box center [237, 151] width 310 height 25
click at [147, 157] on textarea "**********" at bounding box center [237, 151] width 310 height 25
click at [158, 158] on textarea "**********" at bounding box center [237, 151] width 310 height 25
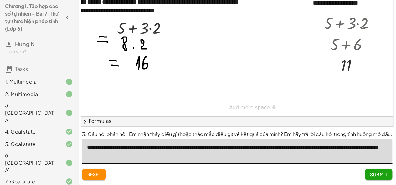
click at [176, 160] on textarea "**********" at bounding box center [237, 151] width 310 height 25
type textarea "**********"
click at [378, 172] on span "Submit" at bounding box center [378, 175] width 17 height 6
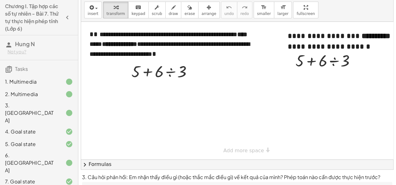
scroll to position [23, 0]
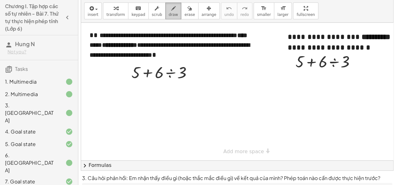
click at [169, 15] on span "draw" at bounding box center [173, 15] width 9 height 4
drag, startPoint x: 118, startPoint y: 89, endPoint x: 122, endPoint y: 87, distance: 4.6
click at [122, 87] on div at bounding box center [241, 92] width 321 height 138
click at [123, 91] on div at bounding box center [241, 92] width 321 height 138
drag, startPoint x: 145, startPoint y: 85, endPoint x: 142, endPoint y: 94, distance: 8.5
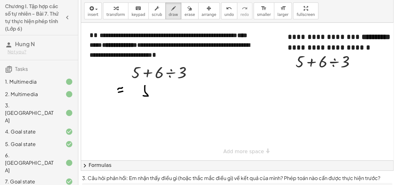
click at [142, 95] on div at bounding box center [241, 92] width 321 height 138
drag, startPoint x: 145, startPoint y: 85, endPoint x: 152, endPoint y: 89, distance: 8.4
click at [151, 85] on div at bounding box center [241, 92] width 321 height 138
drag, startPoint x: 154, startPoint y: 92, endPoint x: 160, endPoint y: 92, distance: 5.6
click at [160, 92] on div at bounding box center [241, 92] width 321 height 138
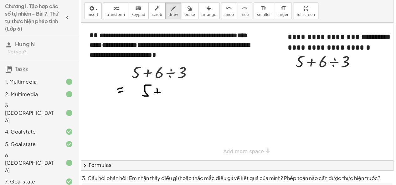
drag, startPoint x: 157, startPoint y: 93, endPoint x: 161, endPoint y: 97, distance: 6.0
click at [157, 98] on div at bounding box center [241, 92] width 321 height 138
drag, startPoint x: 167, startPoint y: 90, endPoint x: 172, endPoint y: 99, distance: 9.8
click at [172, 99] on div at bounding box center [241, 92] width 321 height 138
click at [127, 110] on div at bounding box center [241, 92] width 321 height 138
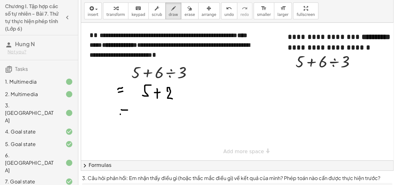
drag, startPoint x: 120, startPoint y: 114, endPoint x: 138, endPoint y: 114, distance: 17.5
click at [124, 114] on div at bounding box center [241, 92] width 321 height 138
drag, startPoint x: 155, startPoint y: 106, endPoint x: 159, endPoint y: 120, distance: 15.2
click at [159, 120] on div at bounding box center [241, 92] width 321 height 138
drag, startPoint x: 155, startPoint y: 116, endPoint x: 165, endPoint y: 109, distance: 11.7
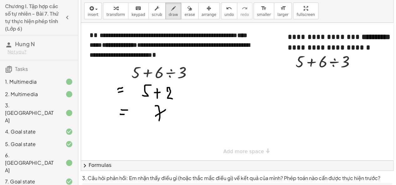
click at [165, 109] on div at bounding box center [241, 92] width 321 height 138
click at [117, 13] on span "transform" at bounding box center [115, 15] width 18 height 4
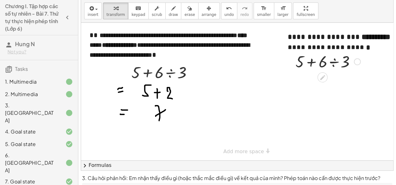
click at [330, 65] on div at bounding box center [327, 61] width 71 height 21
drag, startPoint x: 320, startPoint y: 65, endPoint x: 318, endPoint y: 78, distance: 13.4
click at [320, 65] on div at bounding box center [327, 61] width 71 height 21
click at [322, 84] on div at bounding box center [327, 82] width 71 height 21
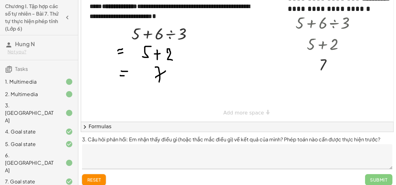
scroll to position [64, 0]
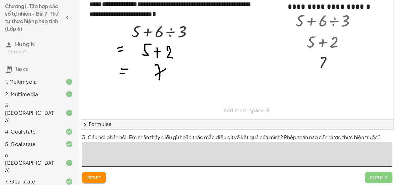
click at [189, 155] on textarea at bounding box center [237, 154] width 310 height 25
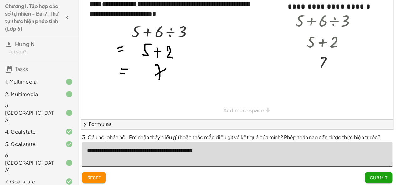
click at [158, 153] on textarea "**********" at bounding box center [237, 154] width 310 height 25
click at [155, 153] on textarea "**********" at bounding box center [237, 154] width 310 height 25
type textarea "**********"
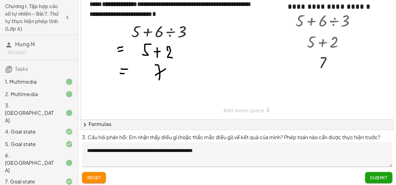
click at [378, 177] on span "Submit" at bounding box center [378, 178] width 17 height 6
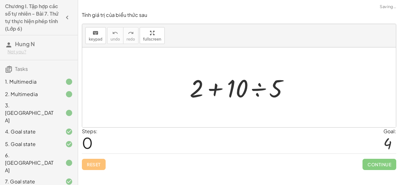
click at [258, 92] on div at bounding box center [242, 88] width 110 height 32
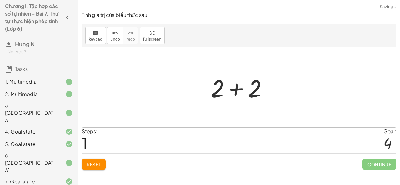
click at [238, 92] on div at bounding box center [242, 88] width 68 height 32
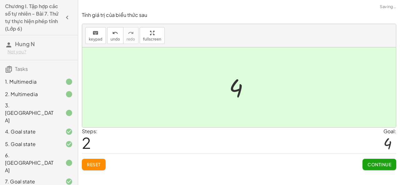
click at [379, 165] on span "Continue" at bounding box center [380, 165] width 24 height 6
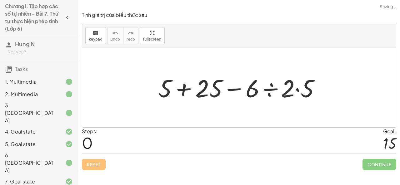
click at [267, 95] on div at bounding box center [241, 88] width 173 height 32
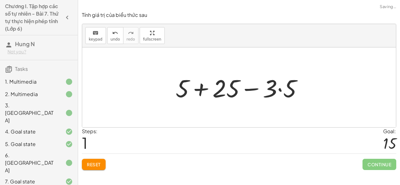
click at [280, 92] on div at bounding box center [242, 88] width 138 height 32
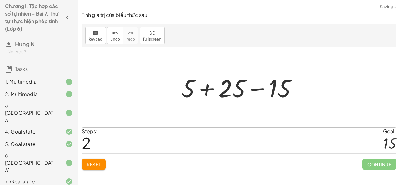
click at [211, 90] on div at bounding box center [242, 88] width 127 height 32
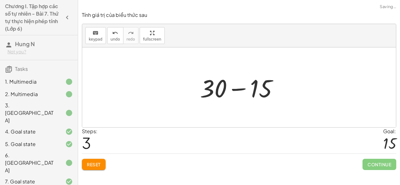
click at [238, 90] on div at bounding box center [241, 88] width 89 height 32
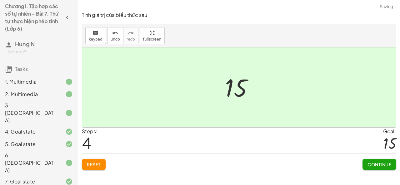
click at [382, 165] on span "Continue" at bounding box center [380, 165] width 24 height 6
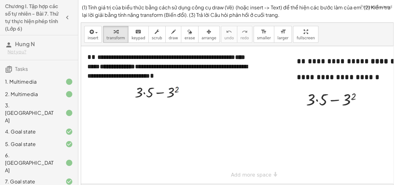
drag, startPoint x: 160, startPoint y: 36, endPoint x: 158, endPoint y: 50, distance: 14.6
click at [165, 36] on button "draw" at bounding box center [173, 34] width 16 height 17
click at [127, 109] on div at bounding box center [249, 115] width 336 height 138
drag, startPoint x: 124, startPoint y: 112, endPoint x: 128, endPoint y: 111, distance: 3.5
click at [128, 111] on div at bounding box center [249, 115] width 336 height 138
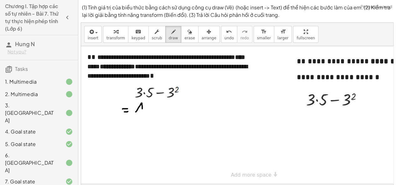
drag, startPoint x: 137, startPoint y: 110, endPoint x: 142, endPoint y: 114, distance: 6.2
click at [142, 114] on div at bounding box center [249, 115] width 336 height 138
click at [148, 114] on div at bounding box center [249, 115] width 336 height 138
drag, startPoint x: 150, startPoint y: 103, endPoint x: 156, endPoint y: 103, distance: 6.3
click at [156, 103] on div at bounding box center [249, 115] width 336 height 138
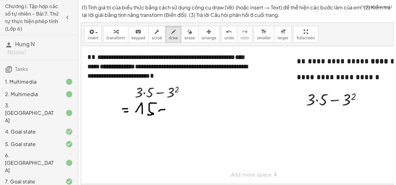
drag, startPoint x: 159, startPoint y: 111, endPoint x: 165, endPoint y: 109, distance: 6.2
click at [165, 109] on div at bounding box center [249, 115] width 336 height 138
click at [175, 113] on div at bounding box center [249, 115] width 336 height 138
drag, startPoint x: 173, startPoint y: 104, endPoint x: 182, endPoint y: 107, distance: 9.3
click at [170, 116] on div at bounding box center [249, 115] width 336 height 138
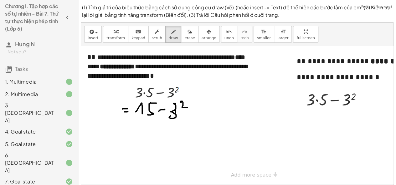
drag, startPoint x: 181, startPoint y: 102, endPoint x: 188, endPoint y: 107, distance: 8.8
click at [188, 107] on div at bounding box center [249, 115] width 336 height 138
click at [132, 129] on div at bounding box center [249, 115] width 336 height 138
drag, startPoint x: 124, startPoint y: 132, endPoint x: 128, endPoint y: 132, distance: 3.4
click at [128, 132] on div at bounding box center [249, 115] width 336 height 138
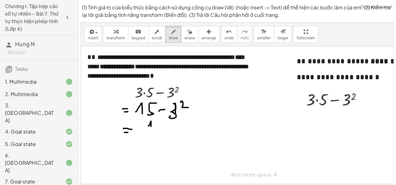
drag, startPoint x: 148, startPoint y: 126, endPoint x: 151, endPoint y: 131, distance: 6.3
click at [151, 131] on div at bounding box center [249, 115] width 336 height 138
drag, startPoint x: 156, startPoint y: 123, endPoint x: 166, endPoint y: 133, distance: 13.7
click at [166, 133] on div at bounding box center [249, 115] width 336 height 138
drag, startPoint x: 170, startPoint y: 122, endPoint x: 177, endPoint y: 127, distance: 8.8
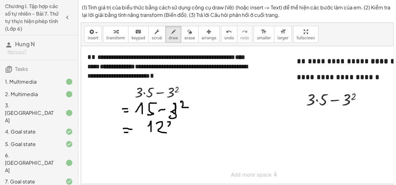
click at [177, 127] on div at bounding box center [249, 115] width 336 height 138
drag, startPoint x: 129, startPoint y: 145, endPoint x: 135, endPoint y: 144, distance: 6.3
click at [135, 144] on div at bounding box center [249, 115] width 336 height 138
drag, startPoint x: 127, startPoint y: 149, endPoint x: 142, endPoint y: 149, distance: 15.0
click at [138, 149] on div at bounding box center [249, 115] width 336 height 138
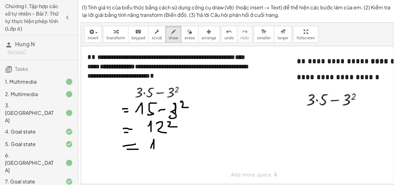
drag, startPoint x: 150, startPoint y: 148, endPoint x: 154, endPoint y: 149, distance: 3.2
click at [154, 149] on div at bounding box center [249, 115] width 336 height 138
drag, startPoint x: 158, startPoint y: 144, endPoint x: 163, endPoint y: 147, distance: 5.9
click at [162, 148] on div at bounding box center [249, 115] width 336 height 138
drag, startPoint x: 170, startPoint y: 140, endPoint x: 172, endPoint y: 148, distance: 8.3
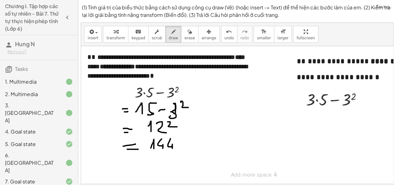
click at [172, 149] on div at bounding box center [249, 115] width 336 height 138
click at [115, 34] on div "button" at bounding box center [115, 32] width 18 height 8
click at [316, 103] on div at bounding box center [336, 99] width 67 height 21
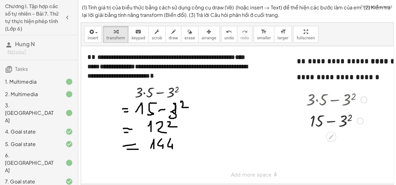
click at [332, 123] on div at bounding box center [336, 120] width 67 height 21
click at [344, 124] on div at bounding box center [336, 120] width 67 height 21
click at [334, 143] on div at bounding box center [336, 141] width 67 height 21
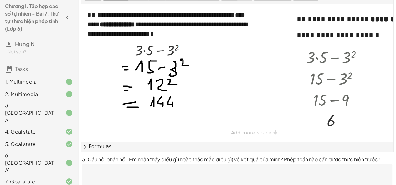
scroll to position [47, 0]
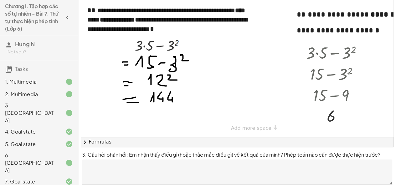
click at [179, 169] on textarea at bounding box center [237, 172] width 310 height 25
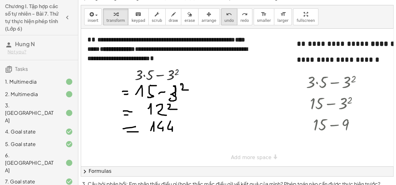
scroll to position [16, 0]
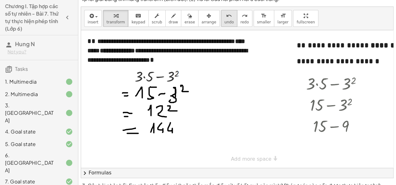
click at [226, 18] on icon "undo" at bounding box center [229, 16] width 6 height 8
click at [224, 20] on span "undo" at bounding box center [228, 22] width 9 height 4
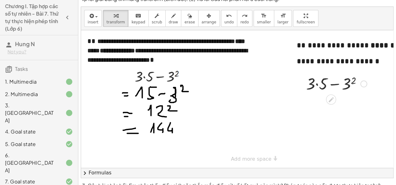
click at [343, 86] on div at bounding box center [336, 83] width 67 height 21
click at [320, 109] on div at bounding box center [336, 104] width 67 height 21
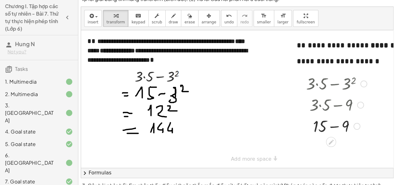
click at [333, 128] on div at bounding box center [336, 125] width 67 height 21
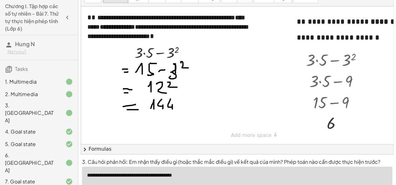
scroll to position [54, 0]
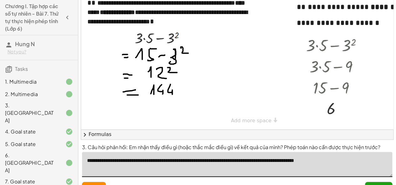
click at [330, 162] on textarea "**********" at bounding box center [237, 164] width 310 height 25
type textarea "**********"
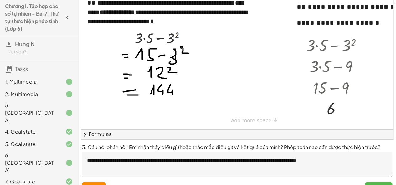
click at [378, 185] on button "Submit" at bounding box center [378, 187] width 27 height 11
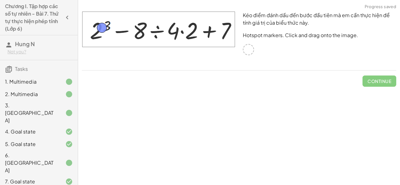
drag, startPoint x: 246, startPoint y: 50, endPoint x: 100, endPoint y: 28, distance: 148.3
click at [381, 80] on span "Check" at bounding box center [383, 82] width 16 height 6
click at [372, 80] on span "Continue" at bounding box center [380, 82] width 24 height 6
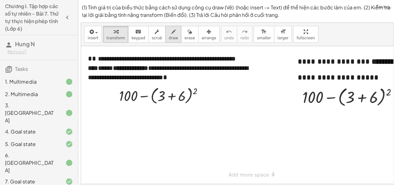
click at [171, 32] on icon "button" at bounding box center [173, 32] width 4 height 8
drag, startPoint x: 102, startPoint y: 110, endPoint x: 107, endPoint y: 110, distance: 5.0
click at [107, 110] on div at bounding box center [247, 115] width 332 height 138
drag, startPoint x: 101, startPoint y: 112, endPoint x: 104, endPoint y: 112, distance: 3.2
click at [104, 112] on div at bounding box center [247, 115] width 332 height 138
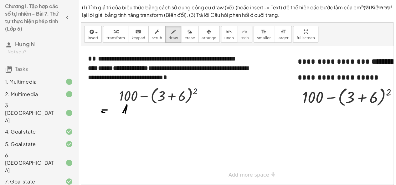
drag, startPoint x: 126, startPoint y: 105, endPoint x: 125, endPoint y: 113, distance: 8.2
click at [125, 113] on div at bounding box center [247, 115] width 332 height 138
click at [129, 109] on div at bounding box center [247, 115] width 332 height 138
drag, startPoint x: 145, startPoint y: 109, endPoint x: 151, endPoint y: 110, distance: 6.6
click at [151, 110] on div at bounding box center [247, 115] width 332 height 138
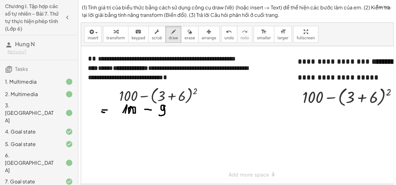
drag, startPoint x: 162, startPoint y: 105, endPoint x: 167, endPoint y: 109, distance: 6.0
click at [161, 115] on div at bounding box center [247, 115] width 332 height 138
drag, startPoint x: 170, startPoint y: 104, endPoint x: 176, endPoint y: 108, distance: 7.8
click at [176, 108] on div at bounding box center [247, 115] width 332 height 138
click at [107, 124] on div at bounding box center [247, 115] width 332 height 138
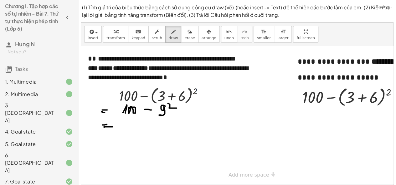
drag, startPoint x: 104, startPoint y: 127, endPoint x: 126, endPoint y: 127, distance: 22.2
click at [113, 127] on div at bounding box center [247, 115] width 332 height 138
drag, startPoint x: 130, startPoint y: 124, endPoint x: 132, endPoint y: 130, distance: 5.8
click at [132, 130] on div at bounding box center [247, 115] width 332 height 138
drag, startPoint x: 138, startPoint y: 123, endPoint x: 142, endPoint y: 123, distance: 4.1
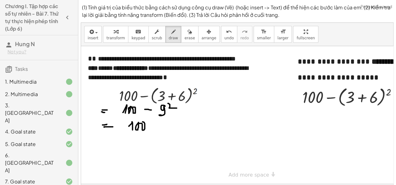
click at [142, 122] on div at bounding box center [247, 115] width 332 height 138
drag, startPoint x: 156, startPoint y: 126, endPoint x: 168, endPoint y: 124, distance: 11.8
click at [162, 126] on div at bounding box center [247, 115] width 332 height 138
drag, startPoint x: 166, startPoint y: 124, endPoint x: 171, endPoint y: 130, distance: 7.6
click at [169, 125] on div at bounding box center [247, 115] width 332 height 138
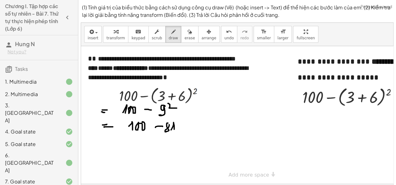
drag, startPoint x: 171, startPoint y: 130, endPoint x: 165, endPoint y: 138, distance: 9.9
click at [175, 132] on div at bounding box center [247, 115] width 332 height 138
drag, startPoint x: 106, startPoint y: 140, endPoint x: 111, endPoint y: 140, distance: 5.4
click at [111, 140] on div at bounding box center [247, 115] width 332 height 138
drag, startPoint x: 107, startPoint y: 142, endPoint x: 115, endPoint y: 142, distance: 8.1
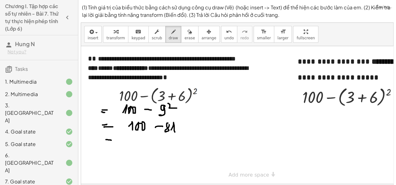
click at [115, 142] on div at bounding box center [247, 115] width 332 height 138
drag, startPoint x: 147, startPoint y: 141, endPoint x: 151, endPoint y: 144, distance: 5.2
click at [151, 144] on div at bounding box center [247, 115] width 332 height 138
click at [159, 136] on div at bounding box center [247, 115] width 332 height 138
drag, startPoint x: 157, startPoint y: 135, endPoint x: 155, endPoint y: 145, distance: 10.7
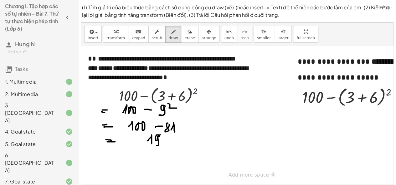
click at [155, 145] on div at bounding box center [247, 115] width 332 height 138
click at [114, 34] on icon "button" at bounding box center [116, 32] width 4 height 8
click at [360, 97] on div at bounding box center [352, 97] width 106 height 24
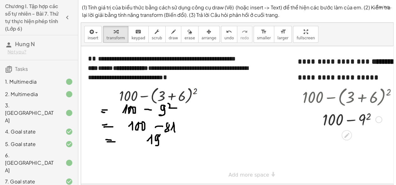
click at [365, 120] on div at bounding box center [352, 119] width 106 height 21
click at [351, 141] on div at bounding box center [352, 140] width 106 height 21
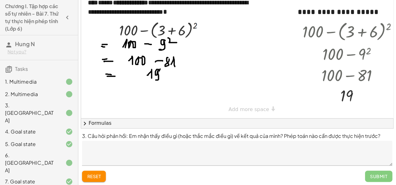
scroll to position [68, 0]
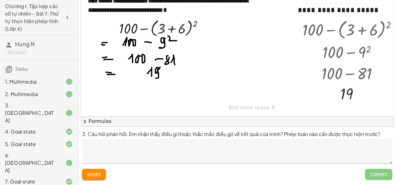
click at [194, 151] on textarea at bounding box center [237, 151] width 310 height 25
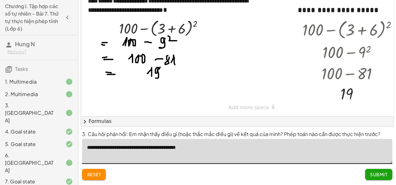
type textarea "**********"
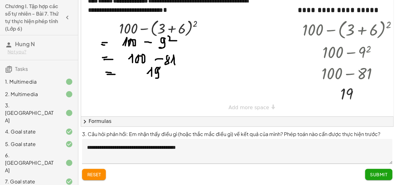
click at [379, 172] on span "Submit" at bounding box center [378, 175] width 17 height 6
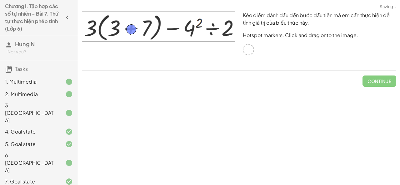
drag, startPoint x: 251, startPoint y: 50, endPoint x: 134, endPoint y: 30, distance: 119.0
click at [383, 82] on span "Check" at bounding box center [383, 82] width 16 height 6
click at [384, 81] on span "Continue" at bounding box center [380, 82] width 24 height 6
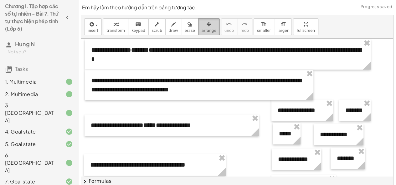
click at [201, 30] on span "arrange" at bounding box center [208, 30] width 15 height 4
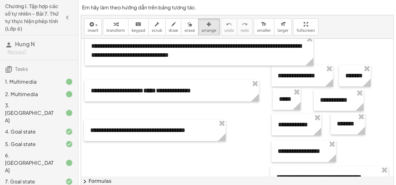
scroll to position [44, 0]
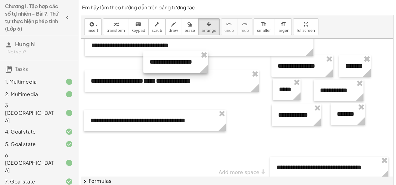
drag, startPoint x: 303, startPoint y: 148, endPoint x: 175, endPoint y: 68, distance: 150.8
click at [175, 68] on div at bounding box center [175, 62] width 64 height 22
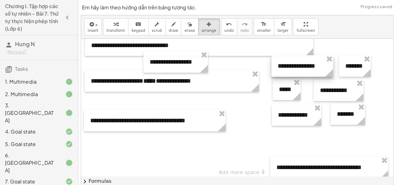
click at [308, 72] on div at bounding box center [302, 66] width 62 height 22
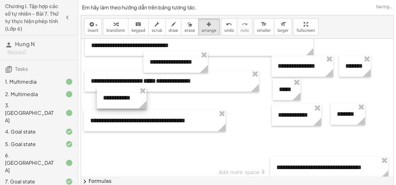
drag, startPoint x: 296, startPoint y: 89, endPoint x: 213, endPoint y: 85, distance: 82.9
click at [130, 100] on div at bounding box center [122, 98] width 50 height 22
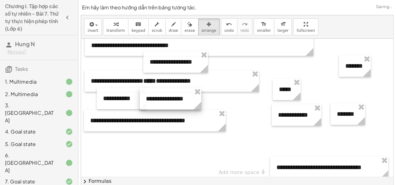
drag, startPoint x: 258, startPoint y: 78, endPoint x: 173, endPoint y: 99, distance: 87.8
click at [173, 99] on div at bounding box center [171, 99] width 62 height 22
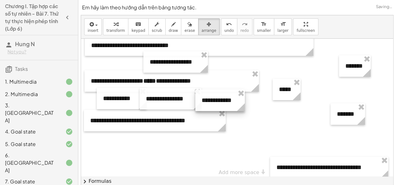
drag, startPoint x: 305, startPoint y: 115, endPoint x: 228, endPoint y: 100, distance: 77.7
click at [228, 100] on div at bounding box center [219, 101] width 49 height 22
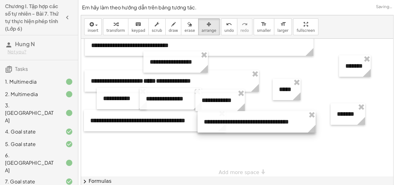
drag, startPoint x: 302, startPoint y: 167, endPoint x: 230, endPoint y: 122, distance: 85.7
click at [230, 122] on div at bounding box center [256, 122] width 118 height 22
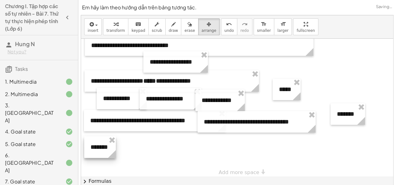
drag, startPoint x: 344, startPoint y: 71, endPoint x: 94, endPoint y: 151, distance: 262.0
click at [105, 145] on div at bounding box center [100, 148] width 32 height 22
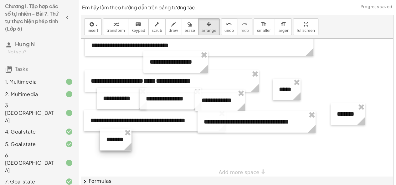
drag, startPoint x: 94, startPoint y: 151, endPoint x: 106, endPoint y: 148, distance: 12.0
click at [106, 148] on div "**********" at bounding box center [237, 87] width 312 height 187
drag, startPoint x: 108, startPoint y: 146, endPoint x: 111, endPoint y: 150, distance: 4.8
click at [111, 150] on div at bounding box center [118, 144] width 32 height 22
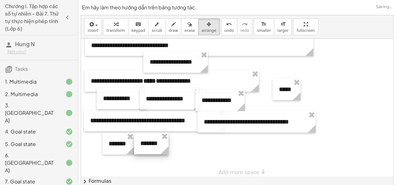
drag, startPoint x: 355, startPoint y: 114, endPoint x: 159, endPoint y: 144, distance: 198.6
click at [159, 144] on div at bounding box center [151, 144] width 34 height 22
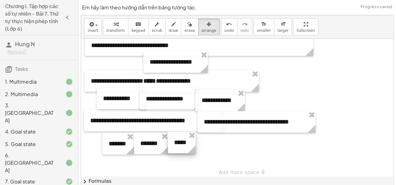
drag, startPoint x: 278, startPoint y: 94, endPoint x: 182, endPoint y: 149, distance: 111.0
click at [174, 147] on div at bounding box center [182, 143] width 28 height 22
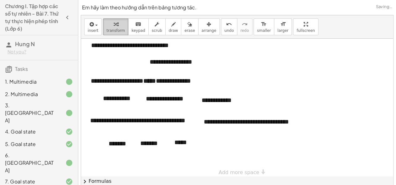
click at [114, 31] on span "transform" at bounding box center [115, 30] width 18 height 4
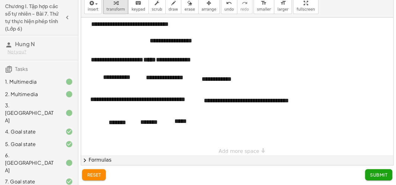
click at [378, 173] on span "Submit" at bounding box center [378, 175] width 17 height 6
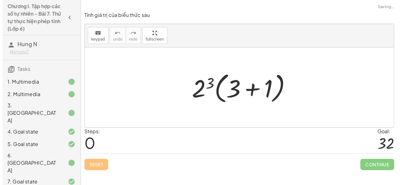
scroll to position [0, 0]
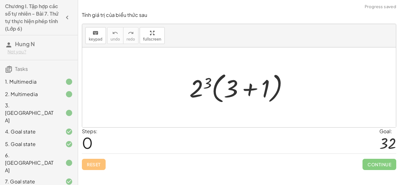
click at [250, 91] on div at bounding box center [241, 88] width 110 height 36
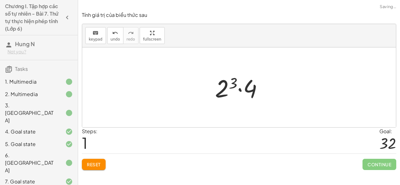
click at [227, 97] on div at bounding box center [241, 88] width 59 height 32
click at [236, 90] on div at bounding box center [242, 88] width 52 height 32
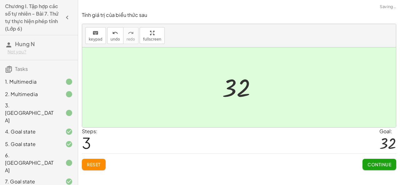
click at [372, 165] on span "Continue" at bounding box center [380, 165] width 24 height 6
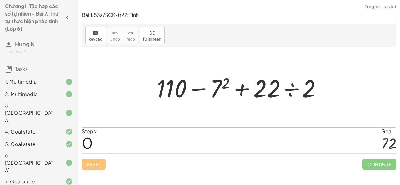
click at [221, 87] on div at bounding box center [242, 88] width 176 height 32
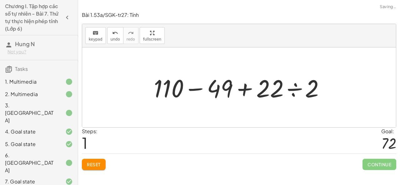
click at [292, 92] on div at bounding box center [242, 88] width 182 height 32
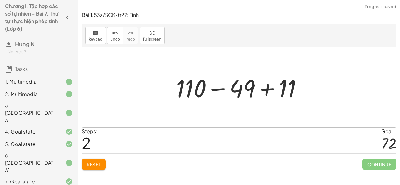
click at [219, 91] on div at bounding box center [241, 88] width 137 height 32
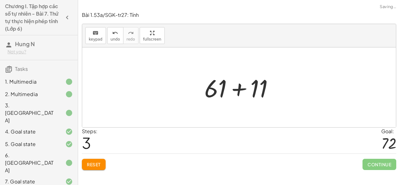
click at [241, 91] on div at bounding box center [241, 88] width 80 height 32
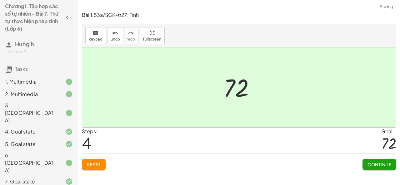
click at [378, 163] on span "Continue" at bounding box center [380, 165] width 24 height 6
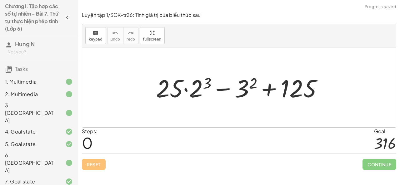
click at [198, 93] on div at bounding box center [242, 88] width 178 height 32
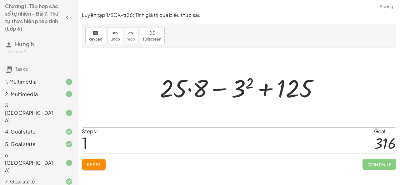
click at [241, 92] on div at bounding box center [242, 88] width 170 height 32
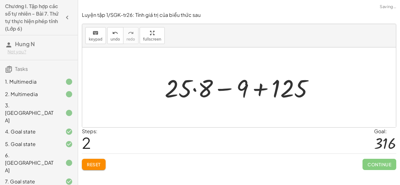
click at [193, 91] on div at bounding box center [242, 88] width 160 height 32
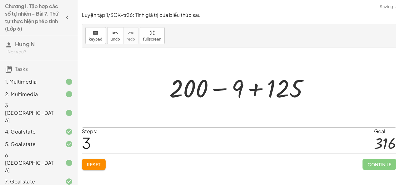
click at [216, 93] on div at bounding box center [241, 88] width 151 height 32
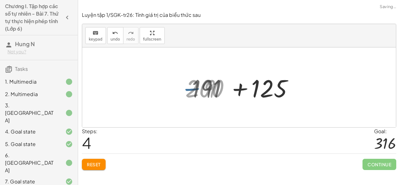
click at [245, 94] on div at bounding box center [242, 88] width 106 height 32
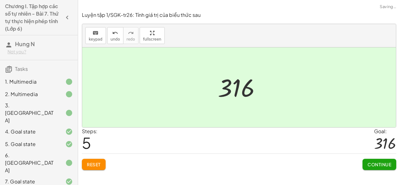
click at [373, 165] on span "Continue" at bounding box center [380, 165] width 24 height 6
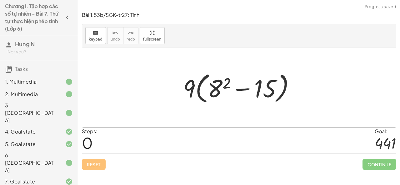
click at [221, 94] on div at bounding box center [241, 88] width 123 height 36
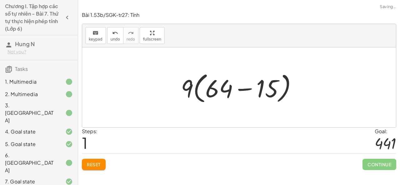
click at [248, 91] on div at bounding box center [241, 88] width 127 height 36
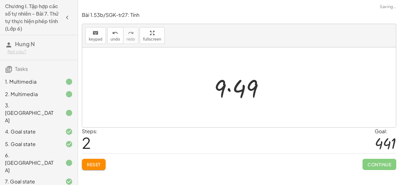
click at [226, 93] on div at bounding box center [241, 88] width 61 height 32
click at [235, 92] on div at bounding box center [241, 88] width 61 height 32
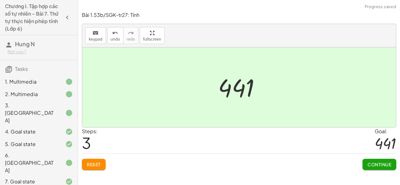
click at [377, 164] on span "Continue" at bounding box center [380, 165] width 24 height 6
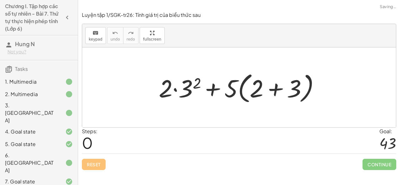
click at [192, 93] on div at bounding box center [242, 88] width 172 height 36
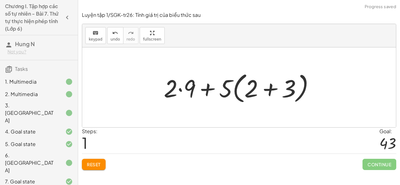
click at [264, 88] on div at bounding box center [242, 88] width 162 height 36
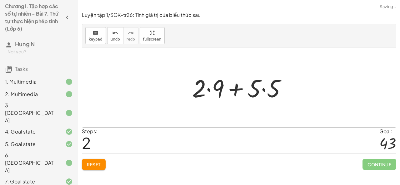
click at [208, 89] on div at bounding box center [241, 88] width 105 height 32
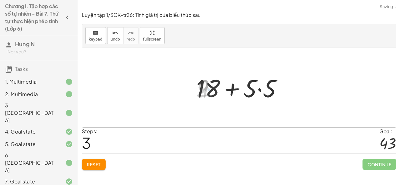
click at [258, 90] on div at bounding box center [241, 88] width 97 height 32
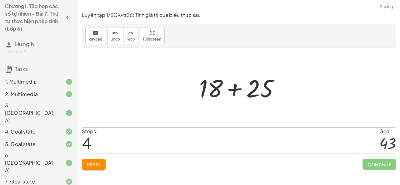
click at [235, 91] on div at bounding box center [241, 88] width 91 height 32
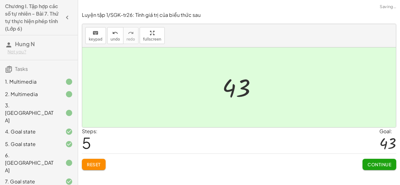
click at [380, 163] on span "Continue" at bounding box center [380, 165] width 24 height 6
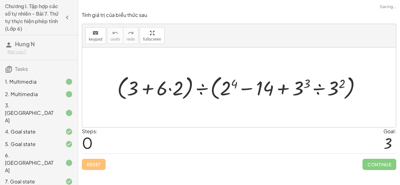
click at [172, 90] on div at bounding box center [242, 87] width 256 height 29
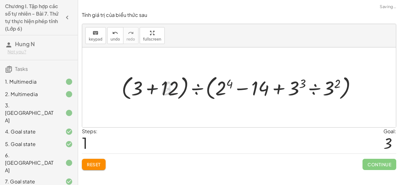
click at [222, 89] on div at bounding box center [242, 87] width 246 height 29
click at [303, 85] on div at bounding box center [241, 87] width 247 height 29
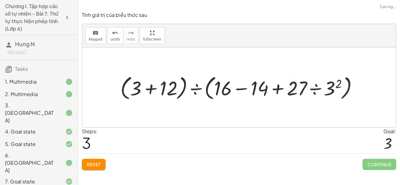
click at [338, 90] on div at bounding box center [241, 87] width 249 height 29
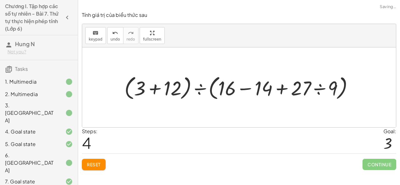
click at [320, 88] on div at bounding box center [241, 87] width 241 height 29
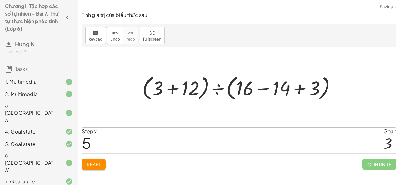
drag, startPoint x: 174, startPoint y: 89, endPoint x: 180, endPoint y: 89, distance: 6.0
click at [174, 89] on div at bounding box center [241, 87] width 205 height 29
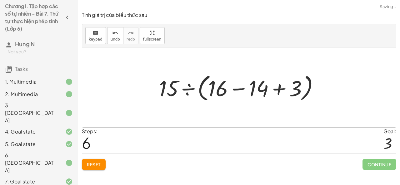
click at [241, 89] on div at bounding box center [241, 88] width 191 height 36
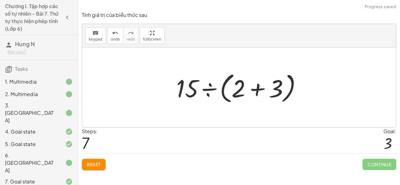
click at [260, 88] on div at bounding box center [241, 88] width 137 height 36
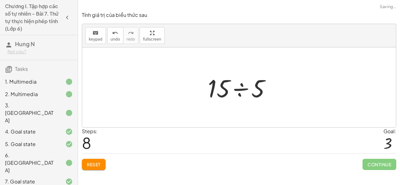
click at [240, 91] on div at bounding box center [242, 88] width 74 height 32
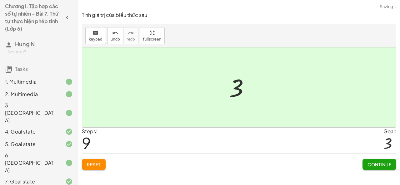
click at [377, 163] on span "Continue" at bounding box center [380, 165] width 24 height 6
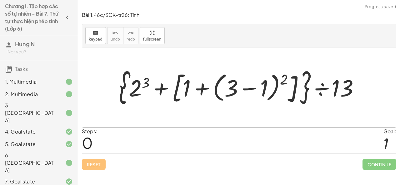
click at [245, 88] on div at bounding box center [242, 87] width 252 height 41
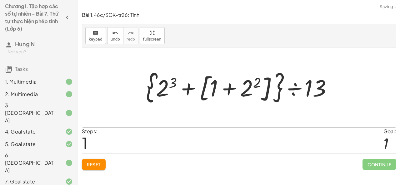
click at [249, 87] on div at bounding box center [242, 88] width 198 height 38
click at [249, 87] on div at bounding box center [242, 88] width 190 height 38
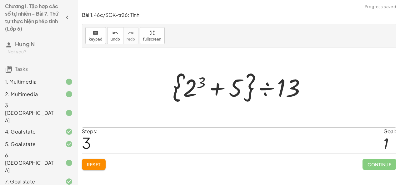
click at [194, 85] on div at bounding box center [242, 88] width 145 height 36
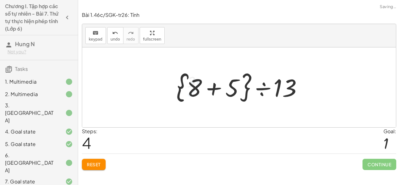
click at [212, 89] on div at bounding box center [241, 88] width 137 height 36
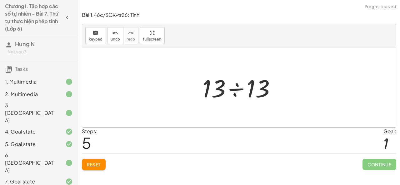
click at [239, 87] on div at bounding box center [242, 88] width 84 height 32
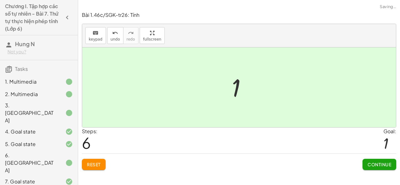
click at [378, 164] on span "Continue" at bounding box center [380, 165] width 24 height 6
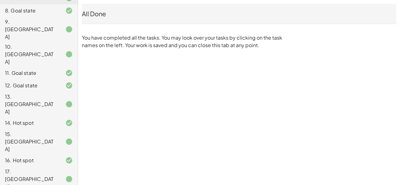
scroll to position [193, 0]
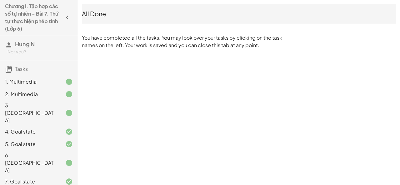
click at [21, 53] on div "Not you?" at bounding box center [40, 52] width 65 height 6
click at [24, 66] on div "Log Out" at bounding box center [38, 65] width 51 height 8
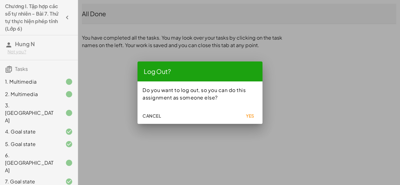
click at [253, 115] on span "Yes" at bounding box center [250, 116] width 9 height 6
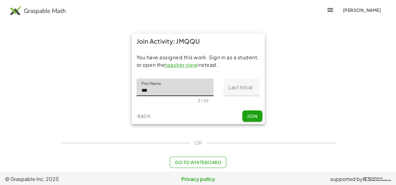
type input "***"
click at [233, 89] on input "Last Initial" at bounding box center [241, 88] width 36 height 18
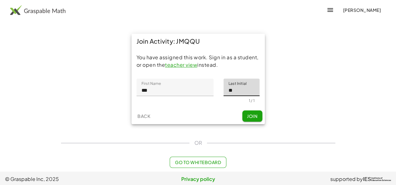
type input "*"
click at [255, 119] on span "Join" at bounding box center [252, 117] width 10 height 6
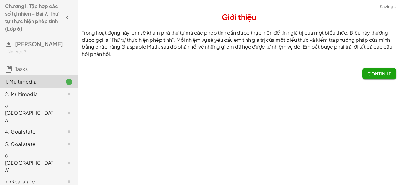
click at [380, 74] on span "Continue" at bounding box center [380, 74] width 24 height 6
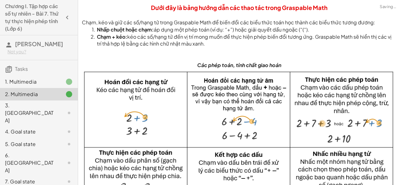
drag, startPoint x: 302, startPoint y: 42, endPoint x: 309, endPoint y: 43, distance: 6.6
click at [302, 42] on li "Chạm + kéo: kéo các số/hạng tử đến vị trí mong muốn để thực hiện phép biến đổi …" at bounding box center [242, 40] width 307 height 14
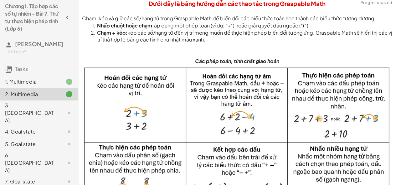
scroll to position [72, 0]
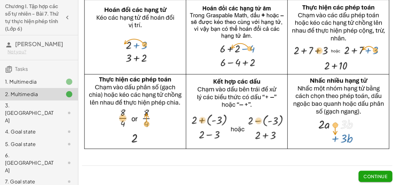
click at [370, 177] on span "Continue" at bounding box center [375, 177] width 24 height 6
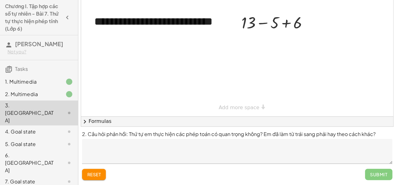
scroll to position [0, 0]
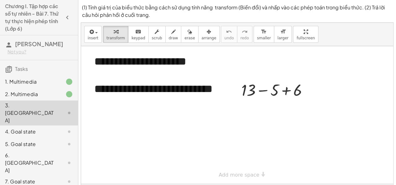
click at [235, 109] on div at bounding box center [237, 115] width 312 height 138
click at [263, 91] on div at bounding box center [277, 89] width 78 height 21
click at [271, 115] on div at bounding box center [277, 110] width 78 height 21
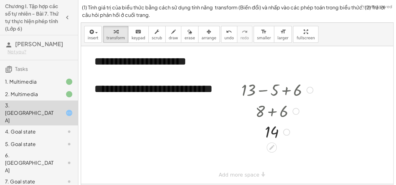
drag, startPoint x: 285, startPoint y: 111, endPoint x: 286, endPoint y: 140, distance: 28.8
click at [272, 133] on div "14" at bounding box center [272, 133] width 0 height 0
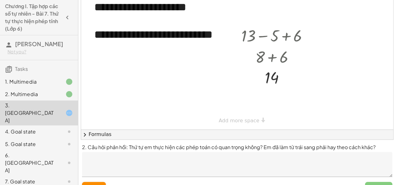
scroll to position [68, 0]
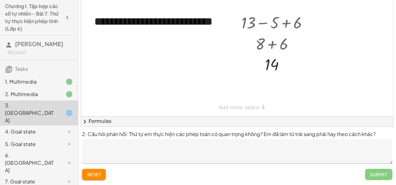
click at [236, 161] on textarea at bounding box center [237, 151] width 310 height 25
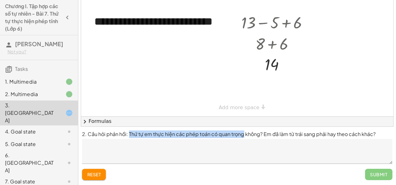
drag, startPoint x: 128, startPoint y: 136, endPoint x: 241, endPoint y: 134, distance: 113.9
click at [241, 134] on p "2. Câu hỏi phản hồi: Thứ tự em thực hiện các phép toán có quan trọng không? Em …" at bounding box center [237, 135] width 310 height 8
copy p "Thứ tự em thực hiện các phép toán có quan trọng"
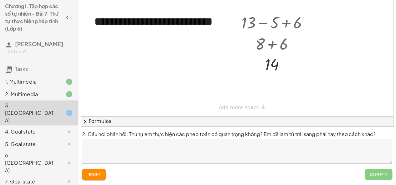
click at [187, 147] on textarea at bounding box center [237, 151] width 310 height 25
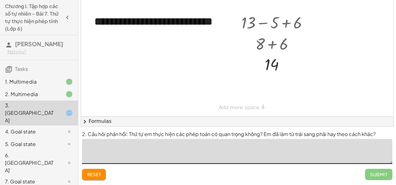
paste textarea "**********"
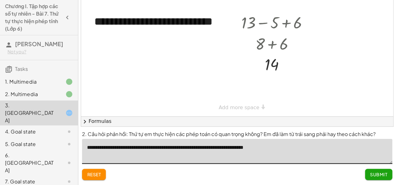
click at [218, 149] on textarea "**********" at bounding box center [237, 151] width 310 height 25
click at [297, 145] on textarea "**********" at bounding box center [237, 151] width 310 height 25
type textarea "**********"
click at [383, 177] on span "Submit" at bounding box center [378, 175] width 17 height 6
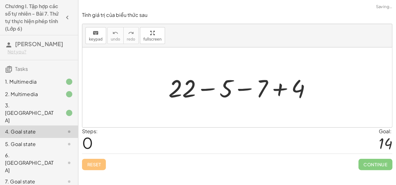
scroll to position [0, 0]
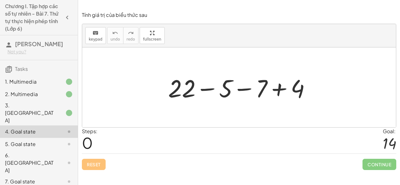
click at [214, 90] on div at bounding box center [242, 88] width 154 height 32
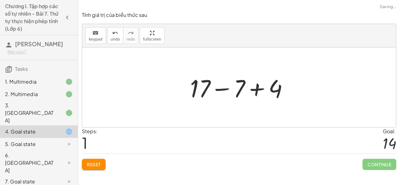
click at [252, 89] on div at bounding box center [241, 88] width 109 height 32
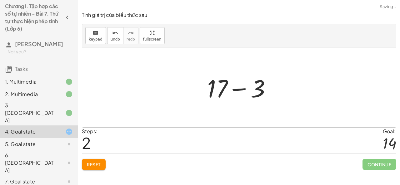
click at [242, 90] on div at bounding box center [241, 88] width 75 height 32
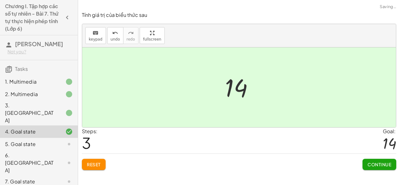
click at [373, 162] on span "Continue" at bounding box center [380, 165] width 24 height 6
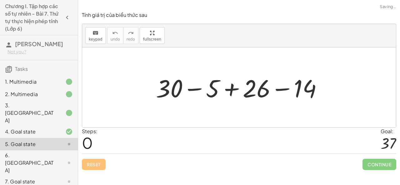
click at [205, 90] on div at bounding box center [242, 88] width 178 height 32
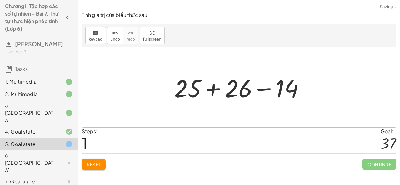
click at [215, 89] on div at bounding box center [241, 88] width 141 height 32
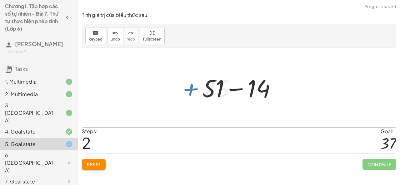
click at [241, 90] on div at bounding box center [241, 88] width 85 height 32
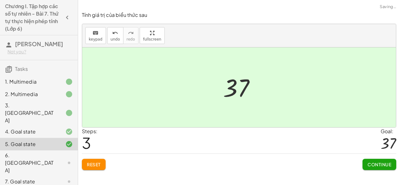
click at [375, 163] on span "Continue" at bounding box center [380, 165] width 24 height 6
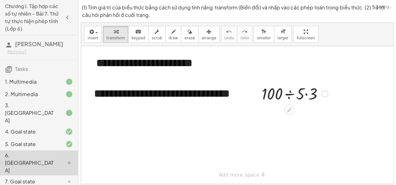
click at [292, 95] on div at bounding box center [294, 93] width 73 height 21
click at [295, 95] on div at bounding box center [294, 93] width 73 height 21
click at [293, 118] on div at bounding box center [294, 114] width 73 height 21
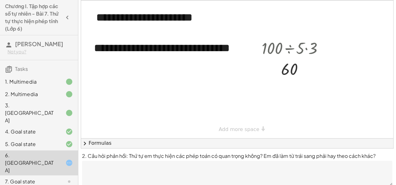
scroll to position [61, 0]
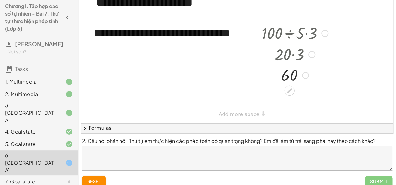
drag, startPoint x: 302, startPoint y: 53, endPoint x: 303, endPoint y: 87, distance: 34.1
click at [304, 85] on div "· 100 ÷ 5 · 3 · 20 · 3 60" at bounding box center [292, 54] width 80 height 66
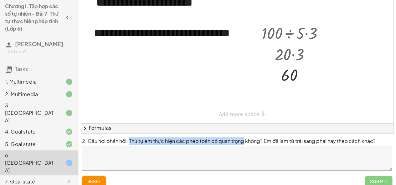
drag, startPoint x: 129, startPoint y: 140, endPoint x: 241, endPoint y: 142, distance: 112.0
click at [241, 142] on p "2. Câu hỏi phản hồi: Thứ tự em thực hiện các phép toán có quan trọng không? Em …" at bounding box center [237, 142] width 310 height 8
copy p "Thứ tự em thực hiện các phép toán có quan trọng"
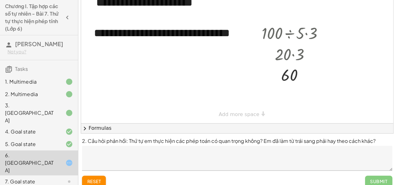
click at [191, 158] on textarea at bounding box center [237, 158] width 310 height 25
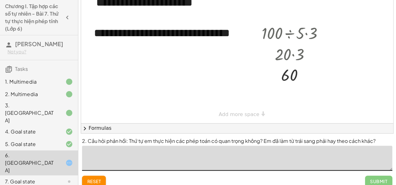
paste textarea "**********"
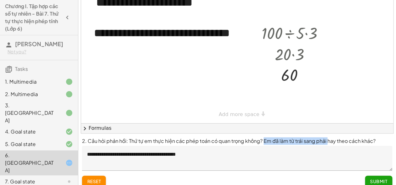
drag, startPoint x: 261, startPoint y: 142, endPoint x: 324, endPoint y: 142, distance: 62.6
click at [324, 142] on p "2. Câu hỏi phản hồi: Thứ tự em thực hiện các phép toán có quan trọng không? Em …" at bounding box center [237, 142] width 310 height 8
copy p "Em đã làm từ trái sang phải"
click at [217, 159] on textarea "**********" at bounding box center [237, 158] width 310 height 25
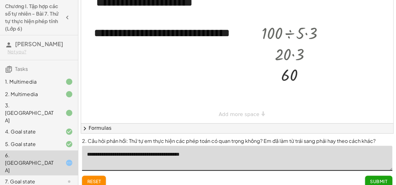
paste textarea "**********"
type textarea "**********"
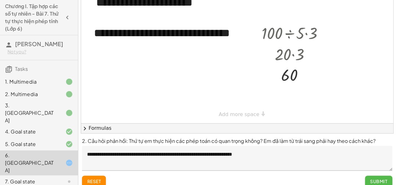
click at [390, 181] on button "Submit" at bounding box center [378, 181] width 27 height 11
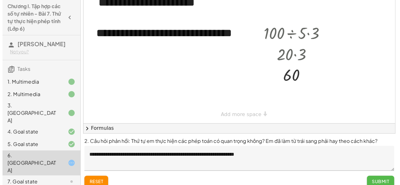
scroll to position [0, 0]
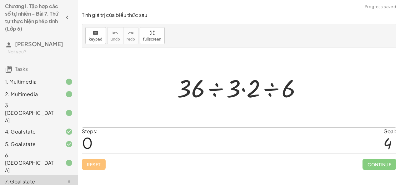
click at [216, 92] on div at bounding box center [242, 88] width 136 height 32
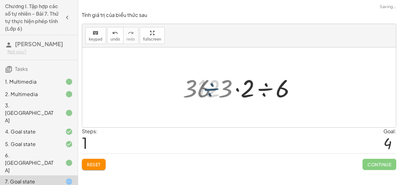
click at [247, 92] on div at bounding box center [242, 88] width 94 height 32
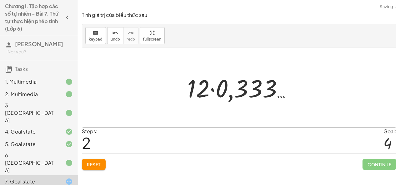
click at [215, 89] on div at bounding box center [241, 88] width 115 height 32
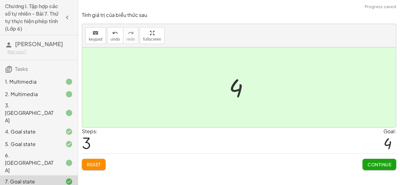
click at [374, 164] on span "Continue" at bounding box center [380, 165] width 24 height 6
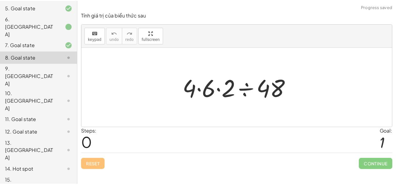
scroll to position [136, 0]
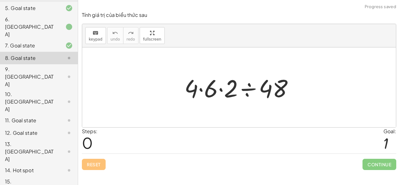
click at [200, 91] on div at bounding box center [241, 88] width 121 height 32
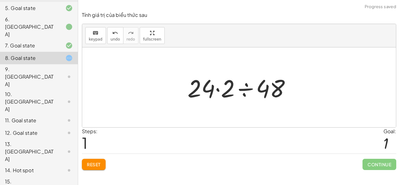
click at [243, 95] on div at bounding box center [242, 88] width 114 height 32
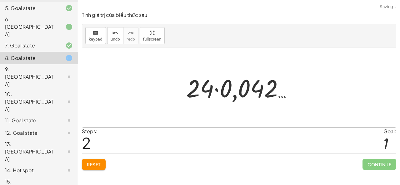
click at [215, 90] on div at bounding box center [241, 88] width 117 height 32
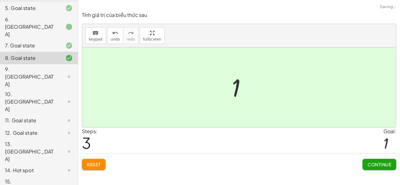
drag, startPoint x: 377, startPoint y: 165, endPoint x: 362, endPoint y: 164, distance: 15.0
click at [377, 165] on span "Continue" at bounding box center [380, 165] width 24 height 6
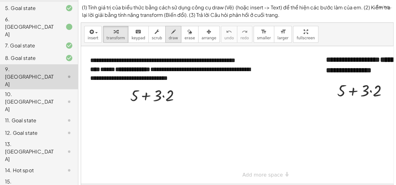
click at [169, 37] on span "draw" at bounding box center [173, 38] width 9 height 4
drag, startPoint x: 116, startPoint y: 113, endPoint x: 120, endPoint y: 113, distance: 3.8
click at [120, 113] on div at bounding box center [260, 115] width 359 height 138
drag, startPoint x: 115, startPoint y: 115, endPoint x: 121, endPoint y: 115, distance: 5.9
click at [121, 115] on div at bounding box center [260, 115] width 359 height 138
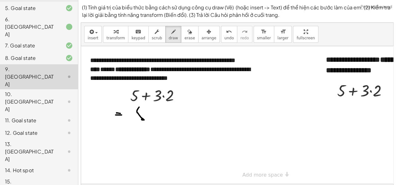
drag, startPoint x: 139, startPoint y: 107, endPoint x: 140, endPoint y: 115, distance: 8.5
click at [141, 118] on div at bounding box center [260, 115] width 359 height 138
drag, startPoint x: 140, startPoint y: 107, endPoint x: 140, endPoint y: 117, distance: 10.0
click at [148, 106] on div at bounding box center [260, 115] width 359 height 138
drag, startPoint x: 136, startPoint y: 120, endPoint x: 144, endPoint y: 120, distance: 8.2
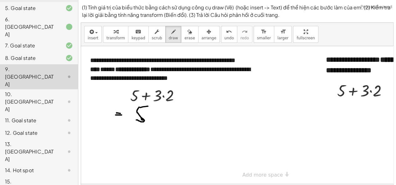
click at [144, 120] on div at bounding box center [260, 115] width 359 height 138
drag, startPoint x: 146, startPoint y: 114, endPoint x: 153, endPoint y: 114, distance: 6.6
click at [153, 114] on div at bounding box center [260, 115] width 359 height 138
drag, startPoint x: 149, startPoint y: 109, endPoint x: 163, endPoint y: 109, distance: 13.5
click at [150, 119] on div at bounding box center [260, 115] width 359 height 138
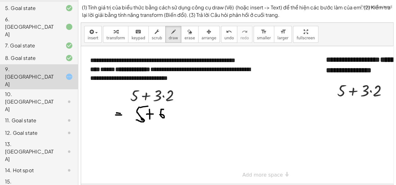
drag, startPoint x: 163, startPoint y: 109, endPoint x: 159, endPoint y: 116, distance: 8.3
click at [159, 116] on div at bounding box center [260, 115] width 359 height 138
drag, startPoint x: 113, startPoint y: 136, endPoint x: 123, endPoint y: 135, distance: 9.7
click at [123, 135] on div at bounding box center [260, 115] width 359 height 138
drag, startPoint x: 115, startPoint y: 139, endPoint x: 139, endPoint y: 137, distance: 23.8
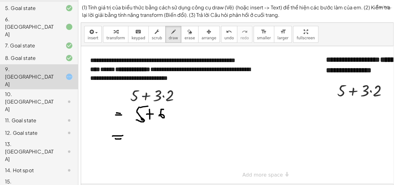
click at [122, 139] on div at bounding box center [260, 115] width 359 height 138
drag, startPoint x: 147, startPoint y: 137, endPoint x: 152, endPoint y: 138, distance: 4.7
click at [149, 140] on div at bounding box center [260, 115] width 359 height 138
click at [154, 140] on div at bounding box center [260, 115] width 359 height 138
click at [114, 35] on icon "button" at bounding box center [116, 32] width 4 height 8
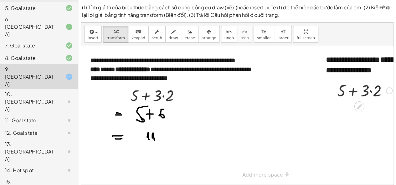
click at [371, 92] on div at bounding box center [364, 90] width 61 height 21
drag, startPoint x: 355, startPoint y: 91, endPoint x: 358, endPoint y: 99, distance: 7.6
click at [355, 92] on div at bounding box center [364, 90] width 49 height 21
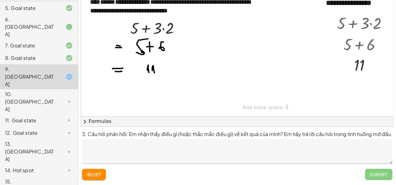
click at [239, 151] on textarea at bounding box center [237, 151] width 310 height 25
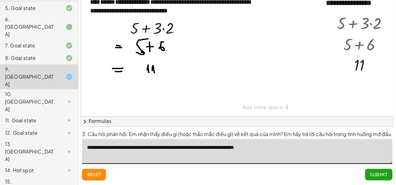
click at [268, 150] on textarea "**********" at bounding box center [237, 151] width 310 height 25
type textarea "**********"
click at [390, 176] on button "Submit" at bounding box center [378, 174] width 27 height 11
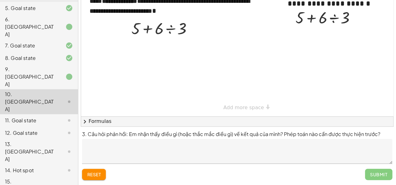
scroll to position [0, 0]
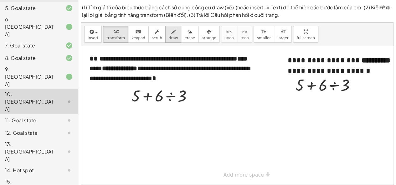
click at [171, 35] on icon "button" at bounding box center [173, 32] width 4 height 8
click at [115, 108] on div at bounding box center [241, 115] width 321 height 138
click at [114, 114] on div at bounding box center [241, 115] width 321 height 138
drag, startPoint x: 138, startPoint y: 106, endPoint x: 136, endPoint y: 113, distance: 7.1
click at [136, 113] on div at bounding box center [241, 115] width 321 height 138
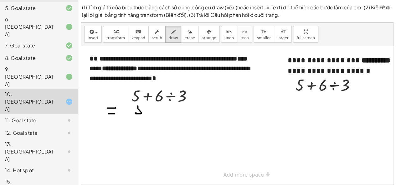
click at [145, 106] on div at bounding box center [241, 115] width 321 height 138
drag, startPoint x: 147, startPoint y: 112, endPoint x: 152, endPoint y: 112, distance: 5.0
click at [152, 112] on div at bounding box center [241, 115] width 321 height 138
click at [150, 114] on div at bounding box center [241, 115] width 321 height 138
drag, startPoint x: 158, startPoint y: 110, endPoint x: 149, endPoint y: 119, distance: 12.8
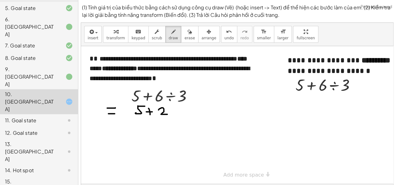
click at [167, 114] on div at bounding box center [241, 115] width 321 height 138
drag, startPoint x: 109, startPoint y: 122, endPoint x: 113, endPoint y: 122, distance: 4.1
click at [113, 122] on div at bounding box center [241, 115] width 321 height 138
drag, startPoint x: 106, startPoint y: 125, endPoint x: 139, endPoint y: 126, distance: 32.6
click at [115, 125] on div at bounding box center [241, 115] width 321 height 138
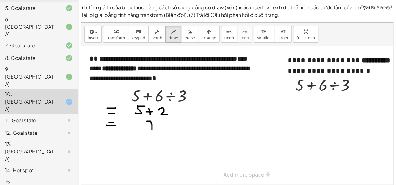
drag, startPoint x: 148, startPoint y: 121, endPoint x: 146, endPoint y: 126, distance: 5.6
click at [152, 130] on div at bounding box center [241, 115] width 321 height 138
drag, startPoint x: 145, startPoint y: 125, endPoint x: 159, endPoint y: 123, distance: 14.2
click at [159, 123] on div at bounding box center [241, 115] width 321 height 138
click at [118, 34] on div "button" at bounding box center [115, 32] width 18 height 8
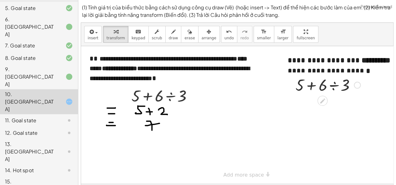
click at [336, 89] on div at bounding box center [327, 84] width 71 height 21
click at [324, 108] on div at bounding box center [327, 105] width 71 height 21
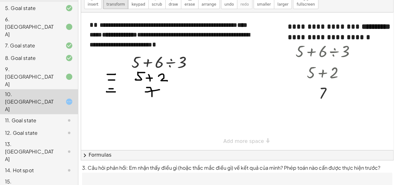
scroll to position [68, 0]
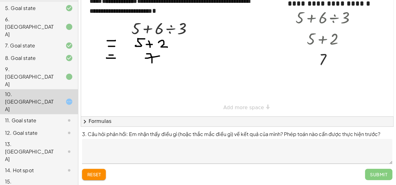
click at [275, 148] on textarea at bounding box center [237, 151] width 310 height 25
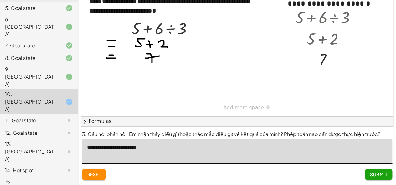
type textarea "**********"
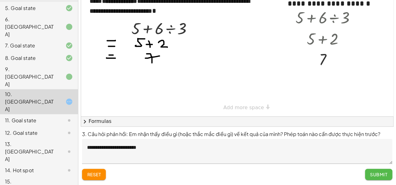
click at [380, 175] on span "Submit" at bounding box center [378, 175] width 17 height 6
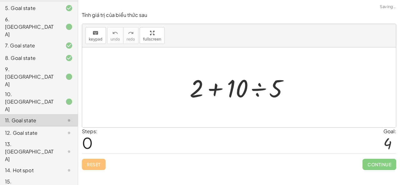
click at [258, 90] on div at bounding box center [242, 88] width 110 height 32
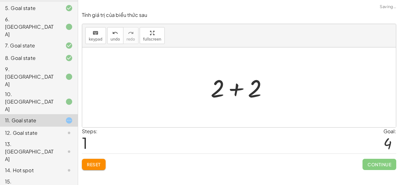
click at [238, 91] on div at bounding box center [242, 88] width 68 height 32
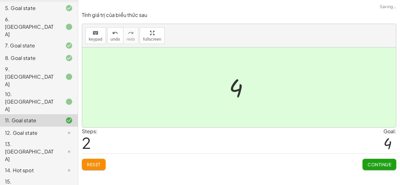
click at [374, 163] on span "Continue" at bounding box center [380, 165] width 24 height 6
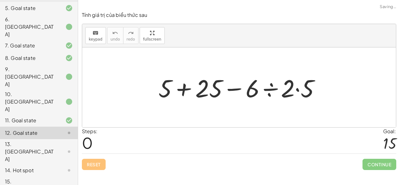
click at [273, 92] on div at bounding box center [241, 88] width 173 height 32
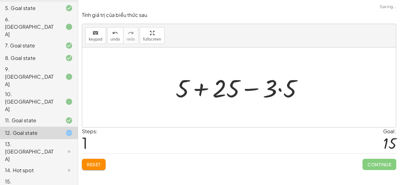
click at [281, 92] on div at bounding box center [242, 88] width 138 height 32
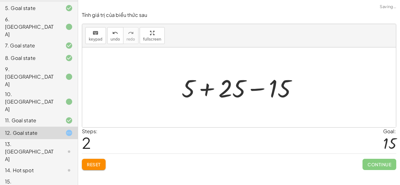
drag, startPoint x: 208, startPoint y: 90, endPoint x: 234, endPoint y: 92, distance: 25.7
click at [208, 91] on div at bounding box center [242, 88] width 127 height 32
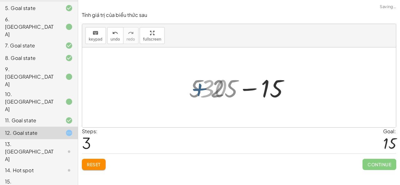
click at [252, 91] on div at bounding box center [241, 88] width 89 height 32
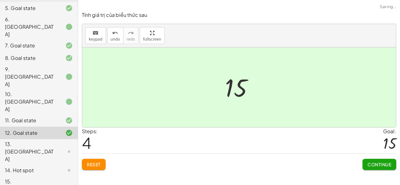
click at [386, 165] on span "Continue" at bounding box center [380, 165] width 24 height 6
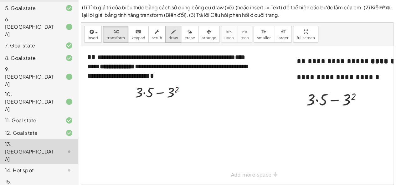
click at [171, 32] on button "draw" at bounding box center [173, 34] width 16 height 17
drag, startPoint x: 129, startPoint y: 116, endPoint x: 136, endPoint y: 118, distance: 7.1
click at [136, 118] on div at bounding box center [249, 115] width 336 height 138
drag, startPoint x: 139, startPoint y: 113, endPoint x: 140, endPoint y: 116, distance: 3.6
click at [139, 119] on div at bounding box center [249, 115] width 336 height 138
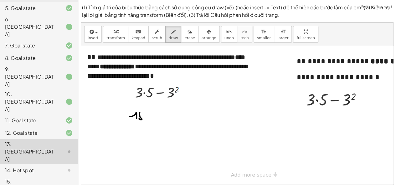
drag, startPoint x: 140, startPoint y: 112, endPoint x: 144, endPoint y: 112, distance: 4.4
click at [143, 112] on div at bounding box center [249, 115] width 336 height 138
drag, startPoint x: 115, startPoint y: 117, endPoint x: 121, endPoint y: 117, distance: 5.9
click at [121, 117] on div at bounding box center [249, 115] width 336 height 138
drag, startPoint x: 116, startPoint y: 118, endPoint x: 122, endPoint y: 119, distance: 5.7
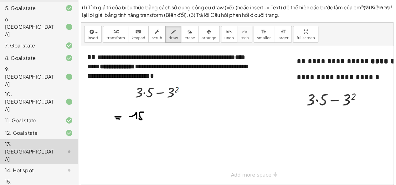
click at [121, 119] on div at bounding box center [249, 115] width 336 height 138
drag, startPoint x: 147, startPoint y: 116, endPoint x: 158, endPoint y: 115, distance: 10.7
click at [158, 115] on div at bounding box center [249, 115] width 336 height 138
drag, startPoint x: 173, startPoint y: 110, endPoint x: 170, endPoint y: 117, distance: 8.0
click at [170, 118] on div at bounding box center [249, 115] width 336 height 138
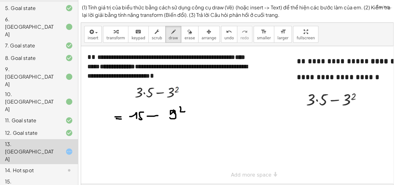
drag, startPoint x: 180, startPoint y: 107, endPoint x: 185, endPoint y: 111, distance: 6.9
click at [185, 111] on div at bounding box center [249, 115] width 336 height 138
drag, startPoint x: 115, startPoint y: 132, endPoint x: 123, endPoint y: 133, distance: 7.9
click at [123, 133] on div at bounding box center [249, 115] width 336 height 138
drag, startPoint x: 122, startPoint y: 136, endPoint x: 126, endPoint y: 136, distance: 4.7
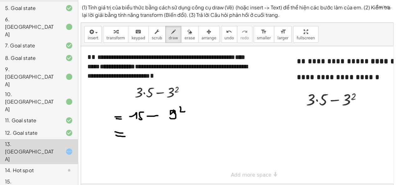
click at [126, 136] on div at bounding box center [249, 115] width 336 height 138
drag, startPoint x: 152, startPoint y: 134, endPoint x: 154, endPoint y: 129, distance: 5.0
click at [154, 129] on div at bounding box center [249, 115] width 336 height 138
drag, startPoint x: 154, startPoint y: 129, endPoint x: 154, endPoint y: 138, distance: 8.8
click at [154, 138] on div at bounding box center [249, 115] width 336 height 138
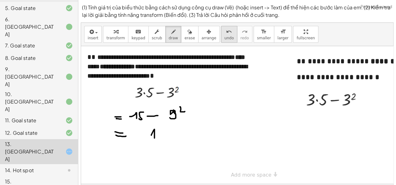
click at [226, 35] on icon "undo" at bounding box center [229, 32] width 6 height 8
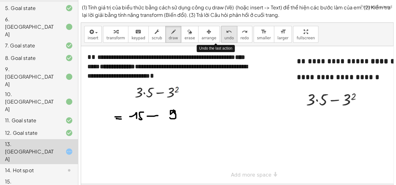
click at [226, 35] on icon "undo" at bounding box center [229, 32] width 6 height 8
click at [167, 120] on div at bounding box center [249, 115] width 336 height 138
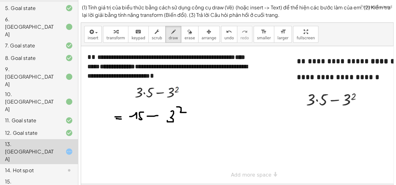
drag, startPoint x: 181, startPoint y: 109, endPoint x: 168, endPoint y: 122, distance: 18.1
click at [186, 112] on div at bounding box center [249, 115] width 336 height 138
drag, startPoint x: 115, startPoint y: 133, endPoint x: 124, endPoint y: 133, distance: 9.1
click at [124, 133] on div at bounding box center [249, 115] width 336 height 138
drag, startPoint x: 114, startPoint y: 139, endPoint x: 132, endPoint y: 139, distance: 17.8
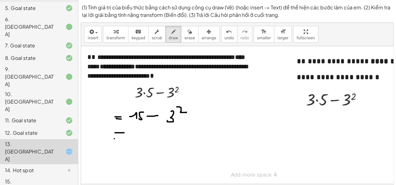
click at [132, 139] on div at bounding box center [249, 115] width 336 height 138
drag, startPoint x: 143, startPoint y: 137, endPoint x: 149, endPoint y: 140, distance: 6.4
click at [149, 140] on div at bounding box center [249, 115] width 336 height 138
drag, startPoint x: 153, startPoint y: 132, endPoint x: 163, endPoint y: 139, distance: 12.1
click at [163, 139] on div at bounding box center [249, 115] width 336 height 138
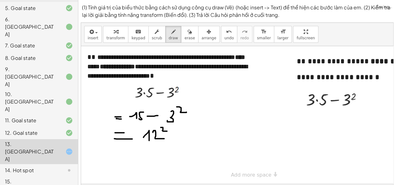
drag, startPoint x: 160, startPoint y: 127, endPoint x: 148, endPoint y: 144, distance: 20.3
click at [165, 133] on div at bounding box center [249, 115] width 336 height 138
drag, startPoint x: 118, startPoint y: 148, endPoint x: 123, endPoint y: 148, distance: 5.0
click at [123, 148] on div at bounding box center [249, 115] width 336 height 138
drag, startPoint x: 113, startPoint y: 154, endPoint x: 126, endPoint y: 152, distance: 13.3
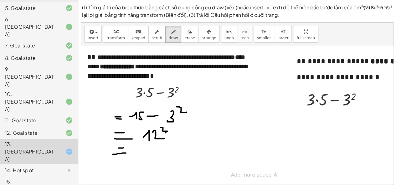
click at [126, 153] on div at bounding box center [249, 115] width 336 height 138
click at [151, 149] on div at bounding box center [249, 115] width 336 height 138
drag, startPoint x: 152, startPoint y: 149, endPoint x: 151, endPoint y: 156, distance: 6.9
click at [151, 156] on div at bounding box center [249, 115] width 336 height 138
drag, startPoint x: 158, startPoint y: 147, endPoint x: 161, endPoint y: 157, distance: 10.6
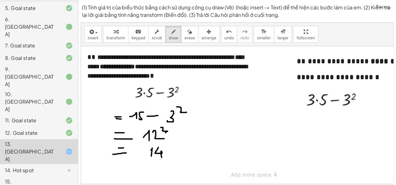
click at [161, 157] on div at bounding box center [249, 115] width 336 height 138
drag, startPoint x: 168, startPoint y: 146, endPoint x: 171, endPoint y: 156, distance: 10.2
click at [171, 156] on div at bounding box center [249, 115] width 336 height 138
click at [115, 40] on span "transform" at bounding box center [115, 38] width 18 height 4
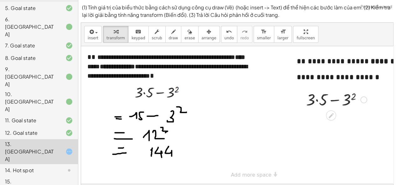
click at [317, 102] on div at bounding box center [336, 99] width 67 height 21
click at [345, 124] on div at bounding box center [336, 120] width 67 height 21
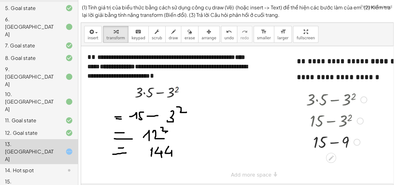
click at [335, 144] on div at bounding box center [336, 141] width 67 height 21
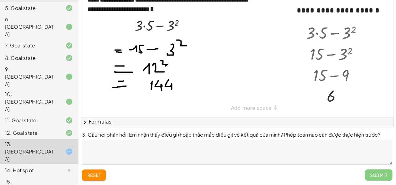
scroll to position [68, 0]
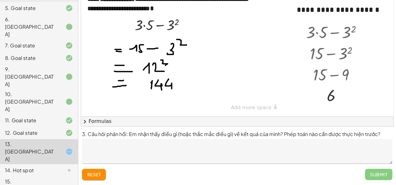
click at [170, 154] on textarea at bounding box center [237, 151] width 310 height 25
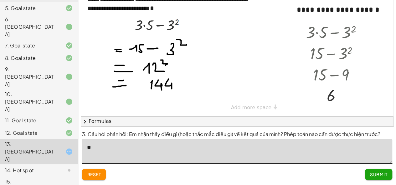
type textarea "*"
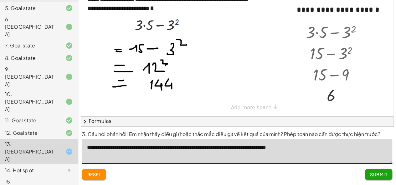
type textarea "**********"
click at [383, 177] on span "Submit" at bounding box center [378, 175] width 17 height 6
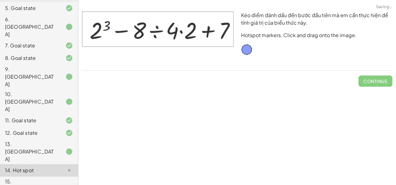
scroll to position [0, 0]
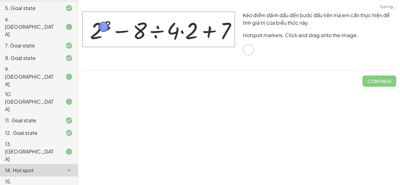
drag, startPoint x: 244, startPoint y: 48, endPoint x: 105, endPoint y: 27, distance: 140.8
click at [383, 80] on span "Check" at bounding box center [383, 82] width 16 height 6
click at [366, 83] on button "Continue" at bounding box center [380, 81] width 34 height 11
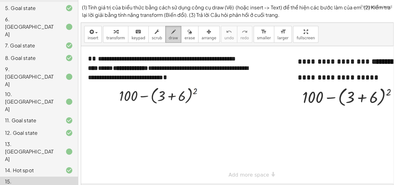
click at [169, 35] on button "draw" at bounding box center [173, 34] width 16 height 17
drag, startPoint x: 101, startPoint y: 114, endPoint x: 107, endPoint y: 113, distance: 6.0
click at [107, 113] on div at bounding box center [247, 115] width 332 height 138
drag, startPoint x: 97, startPoint y: 118, endPoint x: 108, endPoint y: 118, distance: 10.7
click at [108, 118] on div at bounding box center [247, 115] width 332 height 138
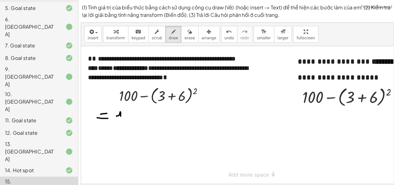
drag, startPoint x: 116, startPoint y: 116, endPoint x: 126, endPoint y: 112, distance: 10.1
click at [120, 119] on div at bounding box center [247, 115] width 332 height 138
drag, startPoint x: 127, startPoint y: 111, endPoint x: 140, endPoint y: 115, distance: 13.5
click at [128, 110] on div at bounding box center [247, 115] width 332 height 138
drag, startPoint x: 143, startPoint y: 115, endPoint x: 166, endPoint y: 115, distance: 23.5
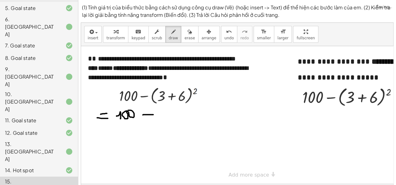
click at [153, 114] on div at bounding box center [247, 115] width 332 height 138
click at [165, 117] on div at bounding box center [247, 115] width 332 height 138
drag, startPoint x: 170, startPoint y: 107, endPoint x: 180, endPoint y: 110, distance: 9.7
click at [180, 110] on div at bounding box center [247, 115] width 332 height 138
drag, startPoint x: 99, startPoint y: 129, endPoint x: 107, endPoint y: 129, distance: 7.5
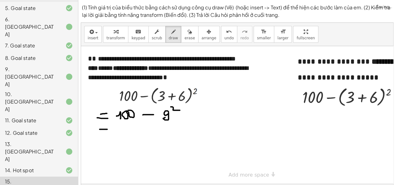
click at [107, 129] on div at bounding box center [247, 115] width 332 height 138
drag, startPoint x: 102, startPoint y: 131, endPoint x: 110, endPoint y: 131, distance: 8.4
click at [110, 131] on div at bounding box center [247, 115] width 332 height 138
drag, startPoint x: 126, startPoint y: 135, endPoint x: 133, endPoint y: 130, distance: 8.3
click at [129, 135] on div at bounding box center [247, 115] width 332 height 138
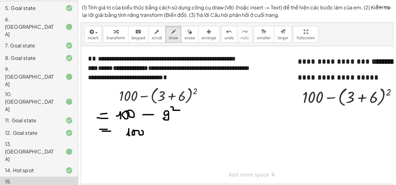
drag, startPoint x: 133, startPoint y: 130, endPoint x: 139, endPoint y: 131, distance: 6.0
click at [139, 131] on div at bounding box center [247, 115] width 332 height 138
drag, startPoint x: 155, startPoint y: 132, endPoint x: 165, endPoint y: 131, distance: 10.1
click at [163, 132] on div at bounding box center [247, 115] width 332 height 138
drag, startPoint x: 170, startPoint y: 128, endPoint x: 182, endPoint y: 133, distance: 12.7
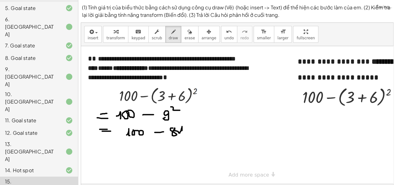
click at [182, 133] on div at bounding box center [247, 115] width 332 height 138
drag, startPoint x: 209, startPoint y: 33, endPoint x: 212, endPoint y: 36, distance: 4.0
click at [221, 34] on button "undo undo" at bounding box center [229, 34] width 16 height 17
click at [174, 129] on div at bounding box center [247, 115] width 332 height 138
drag, startPoint x: 178, startPoint y: 129, endPoint x: 178, endPoint y: 137, distance: 8.1
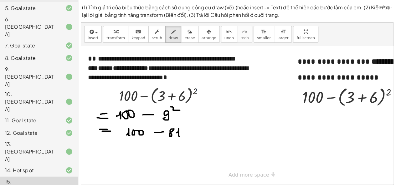
click at [179, 137] on div at bounding box center [247, 115] width 332 height 138
drag, startPoint x: 102, startPoint y: 145, endPoint x: 108, endPoint y: 145, distance: 5.9
click at [108, 145] on div at bounding box center [247, 115] width 332 height 138
drag, startPoint x: 102, startPoint y: 149, endPoint x: 111, endPoint y: 149, distance: 8.8
click at [111, 149] on div at bounding box center [247, 115] width 332 height 138
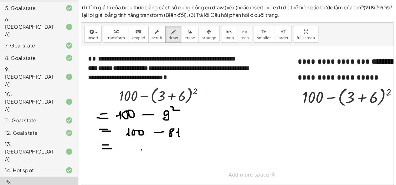
click at [144, 152] on div at bounding box center [247, 115] width 332 height 138
drag, startPoint x: 141, startPoint y: 150, endPoint x: 145, endPoint y: 150, distance: 3.1
click at [145, 150] on div at bounding box center [247, 115] width 332 height 138
click at [224, 36] on span "undo" at bounding box center [228, 38] width 9 height 4
click at [224, 37] on span "undo" at bounding box center [228, 38] width 9 height 4
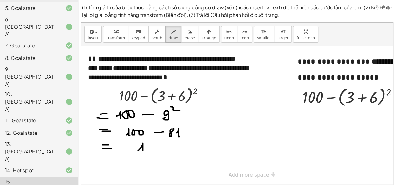
drag, startPoint x: 140, startPoint y: 149, endPoint x: 145, endPoint y: 148, distance: 6.1
click at [143, 152] on div at bounding box center [247, 115] width 332 height 138
drag, startPoint x: 150, startPoint y: 144, endPoint x: 147, endPoint y: 153, distance: 9.7
click at [147, 153] on div at bounding box center [247, 115] width 332 height 138
drag, startPoint x: 122, startPoint y: 38, endPoint x: 125, endPoint y: 38, distance: 3.1
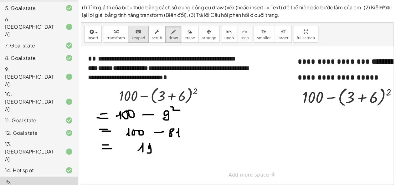
click at [122, 38] on button "transform" at bounding box center [115, 34] width 25 height 17
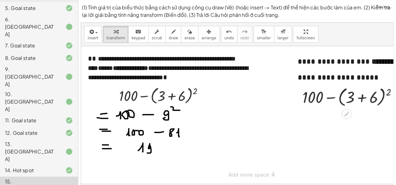
click at [363, 93] on div at bounding box center [352, 97] width 106 height 24
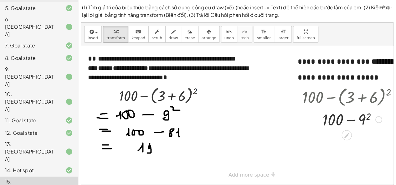
click at [365, 122] on div at bounding box center [352, 119] width 106 height 21
click at [351, 139] on div at bounding box center [352, 140] width 106 height 21
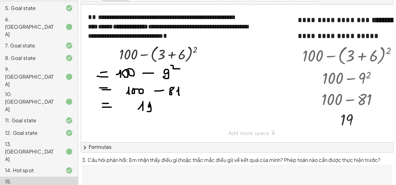
scroll to position [68, 0]
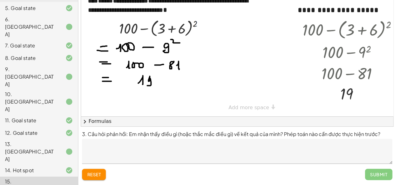
click at [223, 152] on textarea at bounding box center [237, 151] width 310 height 25
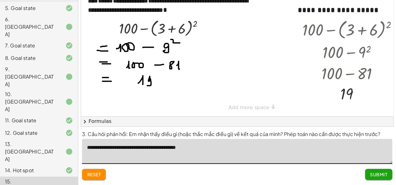
type textarea "**********"
click at [380, 179] on button "Submit" at bounding box center [378, 174] width 27 height 11
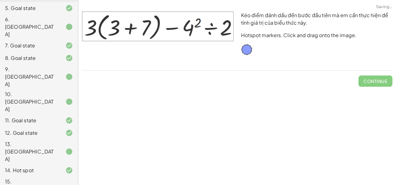
scroll to position [0, 0]
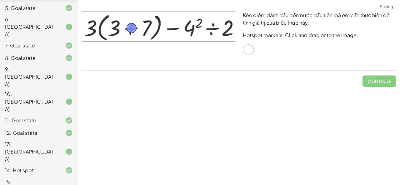
drag, startPoint x: 246, startPoint y: 50, endPoint x: 129, endPoint y: 28, distance: 119.0
click at [383, 77] on button "Check" at bounding box center [383, 81] width 26 height 11
click at [387, 82] on span "Continue" at bounding box center [380, 82] width 24 height 6
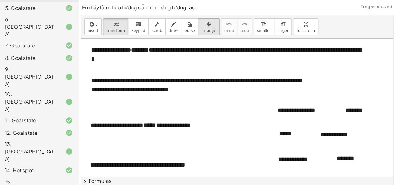
click at [206, 27] on icon "button" at bounding box center [208, 25] width 4 height 8
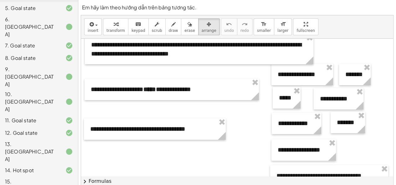
scroll to position [39, 0]
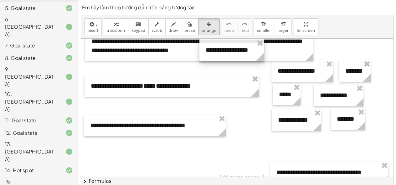
drag, startPoint x: 301, startPoint y: 145, endPoint x: 229, endPoint y: 48, distance: 120.5
click at [229, 48] on div at bounding box center [231, 50] width 64 height 22
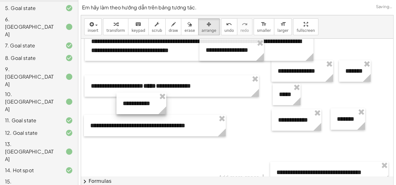
drag, startPoint x: 333, startPoint y: 99, endPoint x: 136, endPoint y: 107, distance: 197.2
click at [136, 107] on div at bounding box center [141, 104] width 50 height 22
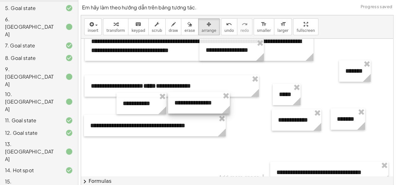
drag, startPoint x: 286, startPoint y: 72, endPoint x: 186, endPoint y: 104, distance: 105.4
click at [183, 104] on div at bounding box center [199, 103] width 62 height 22
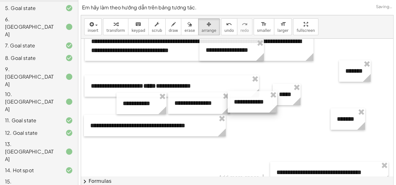
drag, startPoint x: 281, startPoint y: 118, endPoint x: 248, endPoint y: 97, distance: 38.8
click at [236, 100] on div at bounding box center [251, 102] width 49 height 22
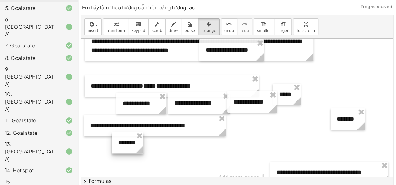
drag, startPoint x: 348, startPoint y: 69, endPoint x: 218, endPoint y: 125, distance: 142.1
click at [121, 140] on div at bounding box center [128, 143] width 32 height 22
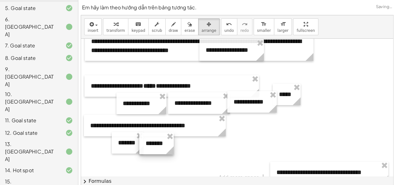
drag, startPoint x: 348, startPoint y: 118, endPoint x: 157, endPoint y: 142, distance: 192.6
click at [157, 142] on div at bounding box center [156, 144] width 34 height 22
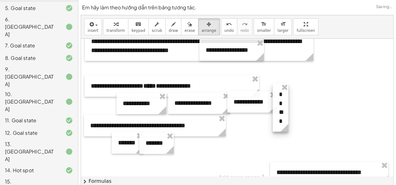
drag, startPoint x: 291, startPoint y: 104, endPoint x: 274, endPoint y: 128, distance: 29.2
click at [202, 146] on div "**********" at bounding box center [237, 92] width 312 height 187
drag, startPoint x: 288, startPoint y: 129, endPoint x: 303, endPoint y: 127, distance: 15.4
click at [303, 128] on div "**********" at bounding box center [237, 92] width 312 height 187
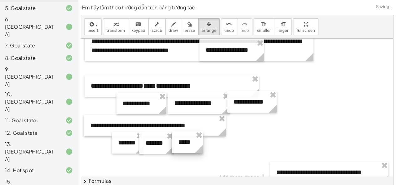
drag, startPoint x: 290, startPoint y: 99, endPoint x: 191, endPoint y: 146, distance: 109.4
click at [189, 147] on div at bounding box center [187, 143] width 31 height 22
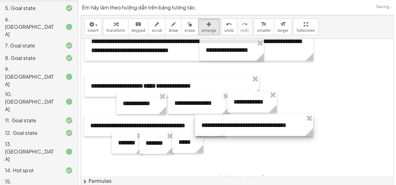
drag, startPoint x: 312, startPoint y: 170, endPoint x: 236, endPoint y: 122, distance: 89.2
click at [236, 122] on div at bounding box center [254, 126] width 118 height 22
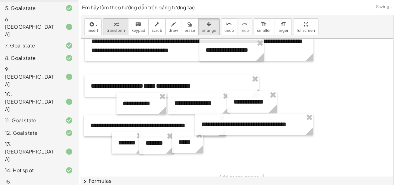
click at [109, 27] on div "button" at bounding box center [115, 24] width 18 height 8
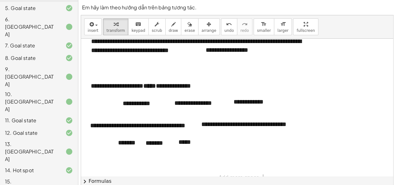
scroll to position [21, 0]
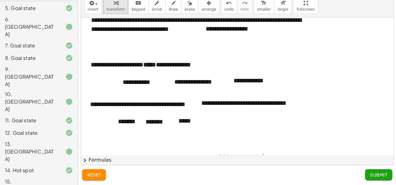
click at [376, 173] on span "Submit" at bounding box center [378, 175] width 17 height 6
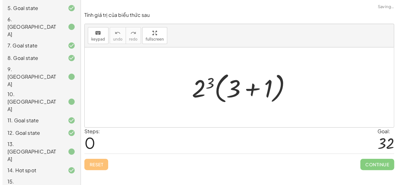
scroll to position [0, 0]
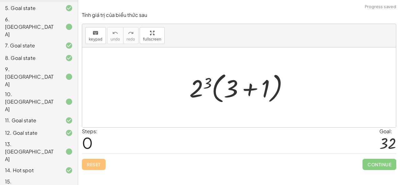
click at [247, 91] on div at bounding box center [241, 88] width 110 height 36
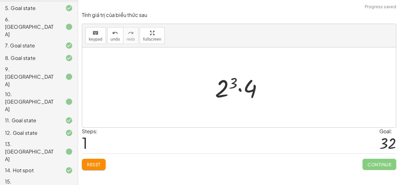
click at [243, 92] on div at bounding box center [241, 88] width 59 height 32
click at [233, 86] on div at bounding box center [241, 88] width 59 height 32
click at [235, 88] on div at bounding box center [242, 88] width 52 height 32
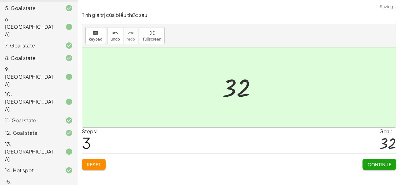
click at [371, 162] on span "Continue" at bounding box center [380, 165] width 24 height 6
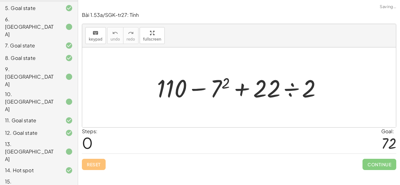
click at [229, 88] on div at bounding box center [242, 88] width 176 height 32
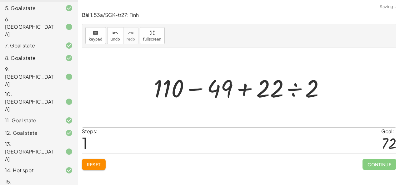
click at [295, 92] on div at bounding box center [242, 88] width 182 height 32
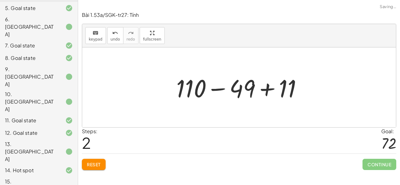
click at [211, 93] on div at bounding box center [241, 88] width 137 height 32
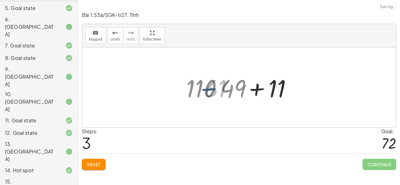
click at [258, 93] on div at bounding box center [241, 88] width 80 height 32
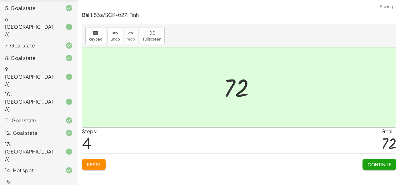
drag, startPoint x: 368, startPoint y: 164, endPoint x: 358, endPoint y: 165, distance: 10.7
click at [369, 165] on span "Continue" at bounding box center [380, 165] width 24 height 6
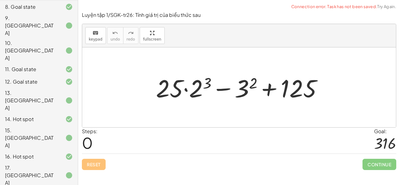
scroll to position [193, 0]
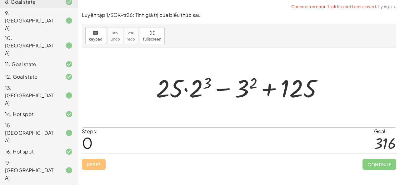
click at [195, 90] on div at bounding box center [242, 88] width 178 height 32
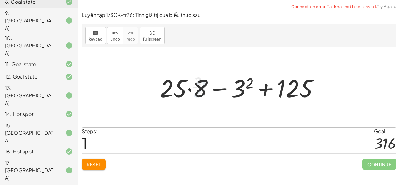
click at [236, 91] on div at bounding box center [242, 88] width 170 height 32
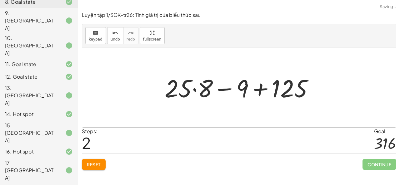
click at [193, 94] on div at bounding box center [242, 88] width 160 height 32
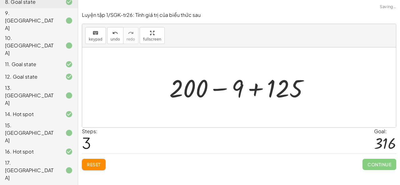
click at [215, 92] on div at bounding box center [241, 88] width 151 height 32
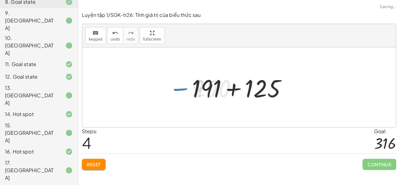
click at [233, 92] on div at bounding box center [242, 88] width 106 height 32
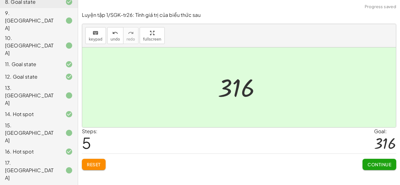
click at [371, 163] on span "Continue" at bounding box center [380, 165] width 24 height 6
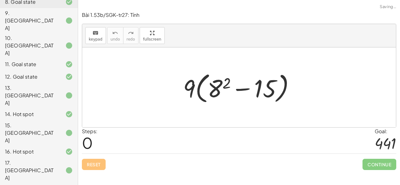
click at [226, 87] on div at bounding box center [241, 88] width 123 height 36
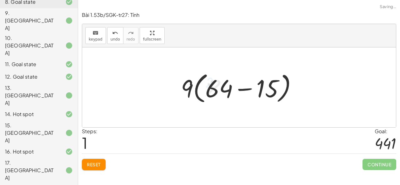
click at [244, 91] on div at bounding box center [241, 88] width 127 height 36
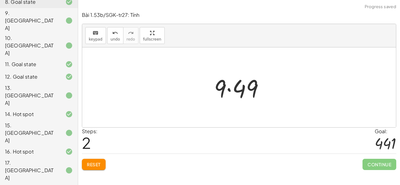
click at [227, 94] on div at bounding box center [241, 88] width 61 height 32
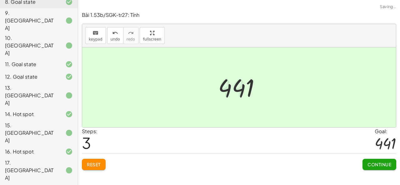
drag, startPoint x: 370, startPoint y: 162, endPoint x: 365, endPoint y: 161, distance: 4.8
click at [370, 162] on span "Continue" at bounding box center [380, 165] width 24 height 6
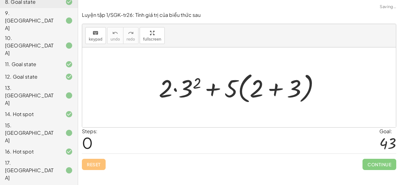
click at [186, 91] on div at bounding box center [242, 88] width 172 height 36
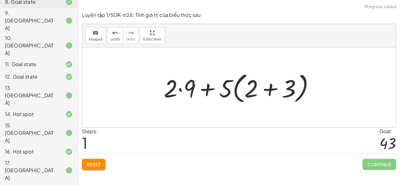
click at [270, 90] on div at bounding box center [242, 88] width 162 height 36
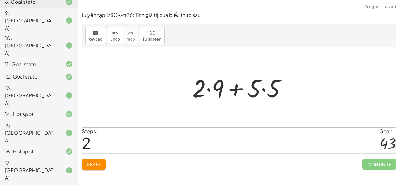
click at [209, 89] on div at bounding box center [241, 88] width 105 height 32
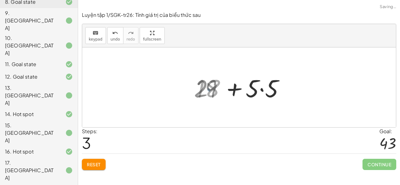
click at [257, 92] on div at bounding box center [241, 88] width 97 height 32
click at [233, 90] on div at bounding box center [241, 88] width 91 height 32
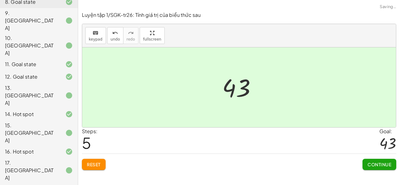
click at [382, 169] on button "Continue" at bounding box center [380, 164] width 34 height 11
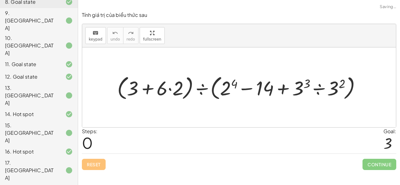
click at [235, 94] on div at bounding box center [242, 87] width 256 height 29
click at [302, 89] on div at bounding box center [242, 87] width 256 height 29
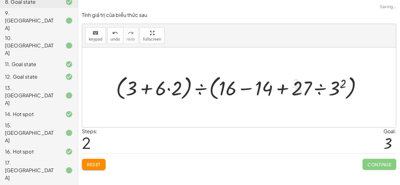
click at [342, 90] on div at bounding box center [242, 87] width 258 height 29
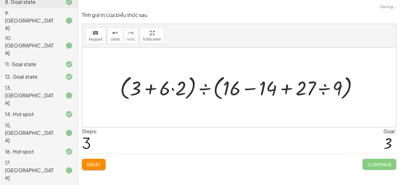
click at [327, 90] on div at bounding box center [242, 87] width 250 height 29
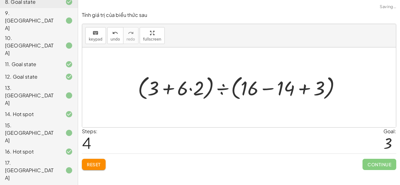
click at [195, 91] on div at bounding box center [242, 87] width 214 height 29
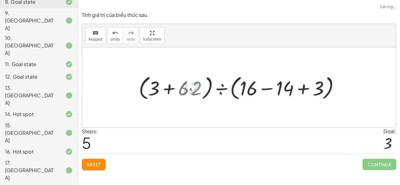
click at [169, 91] on div at bounding box center [241, 87] width 205 height 29
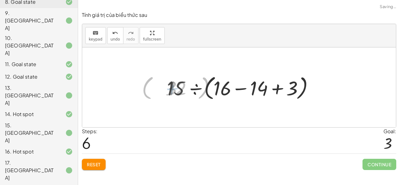
click at [229, 94] on div at bounding box center [241, 87] width 155 height 29
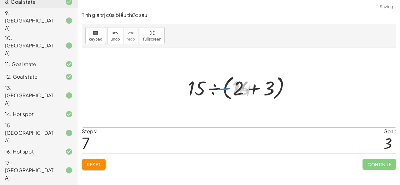
click at [250, 91] on div at bounding box center [242, 87] width 112 height 29
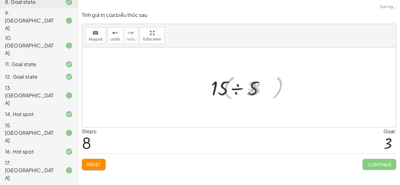
click at [229, 93] on div at bounding box center [242, 87] width 62 height 26
click at [243, 93] on div at bounding box center [242, 88] width 74 height 32
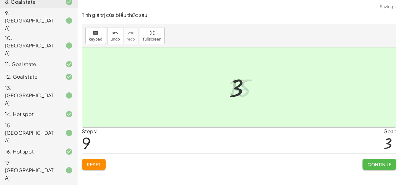
drag, startPoint x: 384, startPoint y: 167, endPoint x: 381, endPoint y: 165, distance: 3.4
click at [384, 167] on span "Continue" at bounding box center [380, 165] width 24 height 6
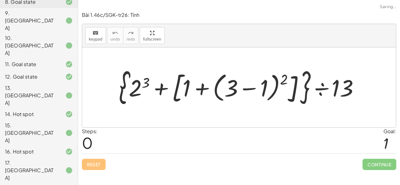
click at [252, 96] on div at bounding box center [242, 87] width 252 height 41
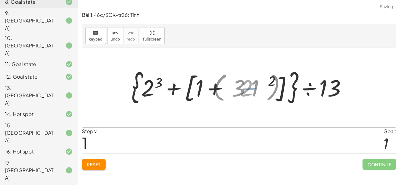
click at [254, 94] on div at bounding box center [242, 88] width 198 height 38
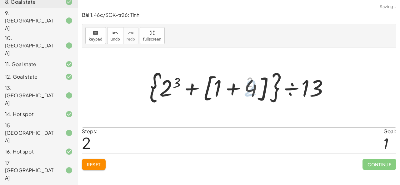
click at [252, 94] on div at bounding box center [242, 88] width 190 height 38
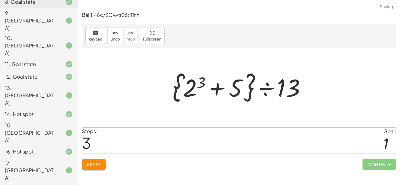
click at [201, 89] on div at bounding box center [242, 88] width 145 height 36
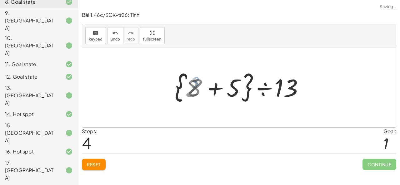
click at [215, 90] on div at bounding box center [241, 88] width 137 height 36
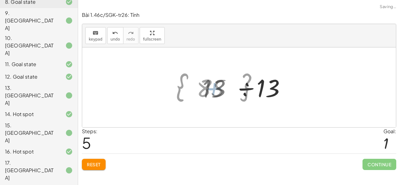
click at [215, 90] on div at bounding box center [242, 88] width 84 height 32
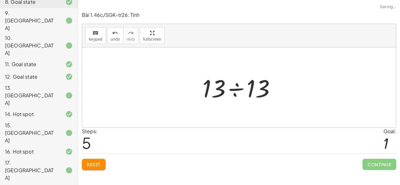
click at [234, 91] on div at bounding box center [242, 88] width 84 height 32
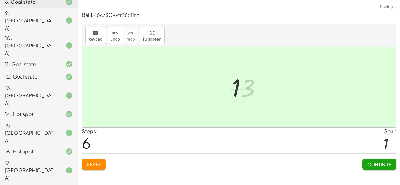
click at [378, 163] on span "Continue" at bounding box center [380, 165] width 24 height 6
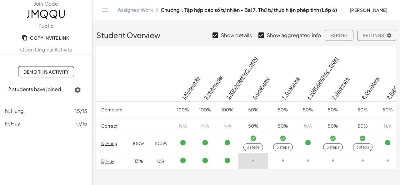
click at [18, 125] on span "Đ, Huy" at bounding box center [12, 123] width 15 height 7
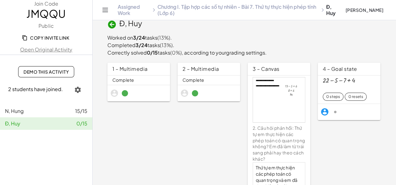
scroll to position [5, 0]
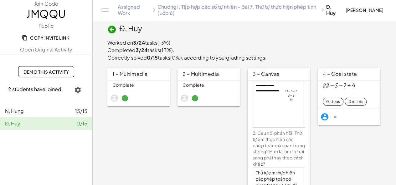
click at [107, 29] on icon at bounding box center [111, 29] width 9 height 9
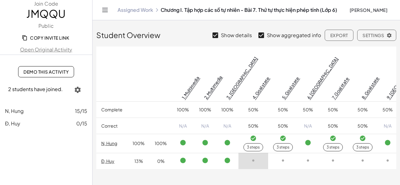
click at [249, 145] on div "3 steps" at bounding box center [253, 148] width 13 height 6
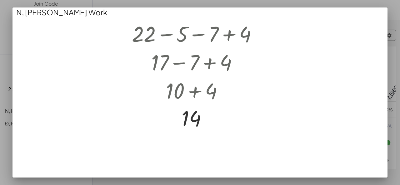
click at [166, 184] on div at bounding box center [200, 92] width 400 height 185
